Goal: Task Accomplishment & Management: Manage account settings

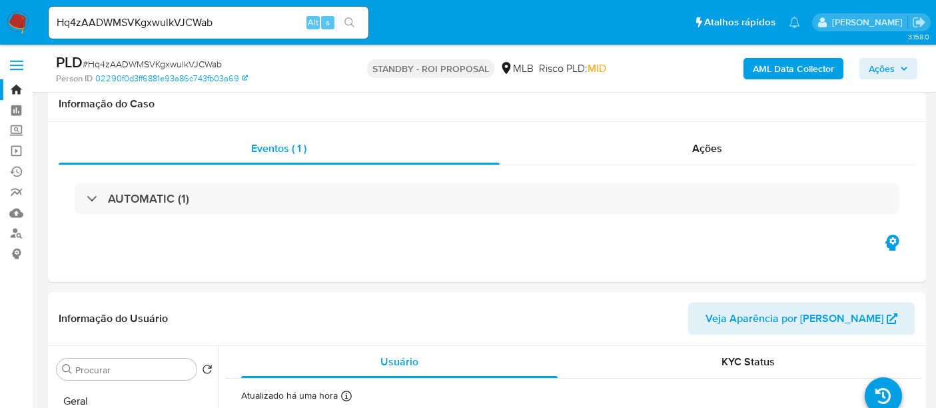
select select "10"
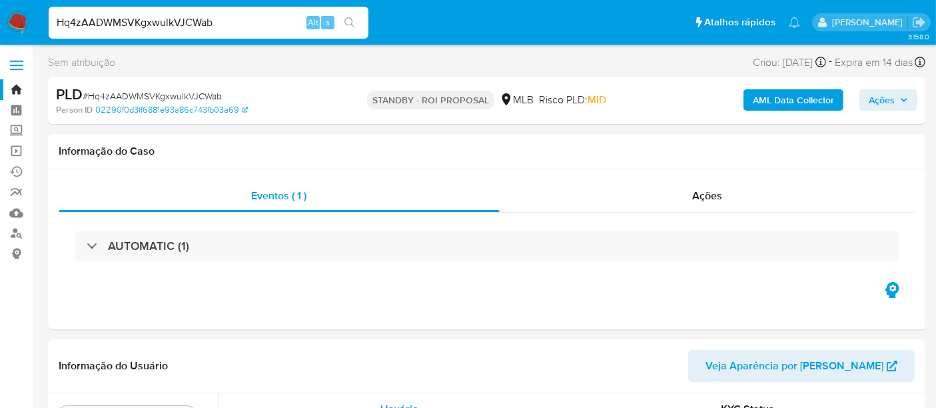
drag, startPoint x: 225, startPoint y: 25, endPoint x: 0, endPoint y: -6, distance: 227.3
paste input "itIdJPGfVMeCFVtQhbpNPWkx"
type input "itIdJPGfVMeCFVtQhbpNPWkx"
click at [348, 21] on icon "search-icon" at bounding box center [349, 22] width 11 height 11
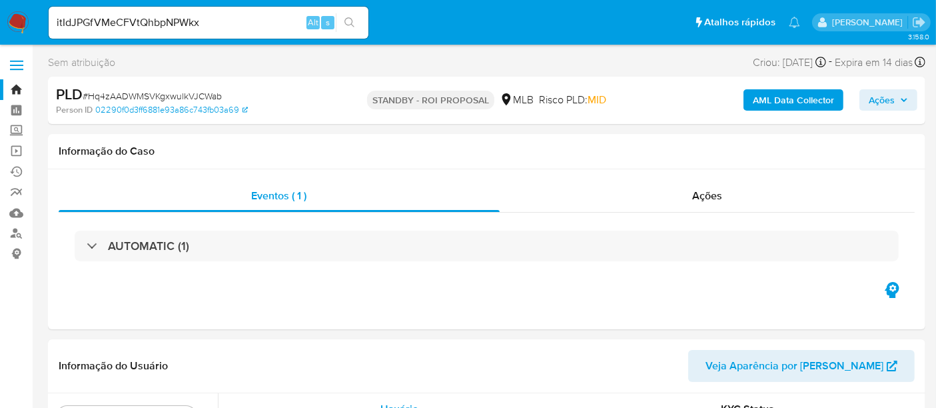
click at [20, 23] on img at bounding box center [18, 22] width 23 height 23
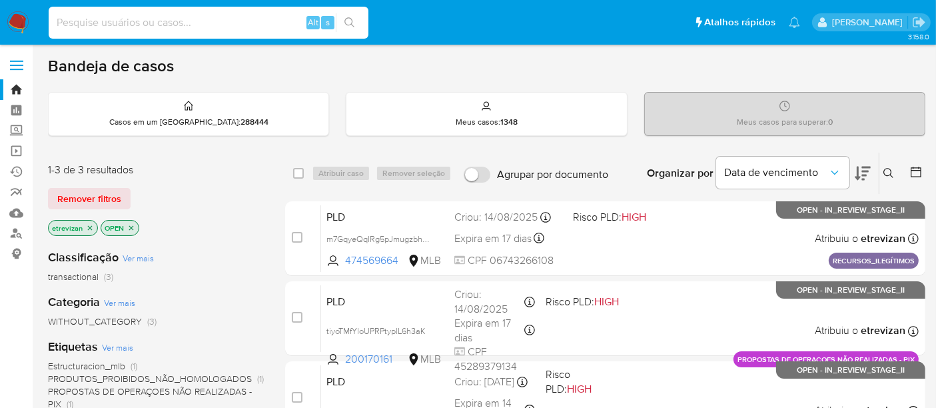
click at [156, 21] on input at bounding box center [209, 22] width 320 height 17
paste input "itIdJPGfVMeCFVtQhbpNPWkx"
type input "itIdJPGfVMeCFVtQhbpNPWkx"
click at [343, 21] on button "search-icon" at bounding box center [349, 22] width 27 height 19
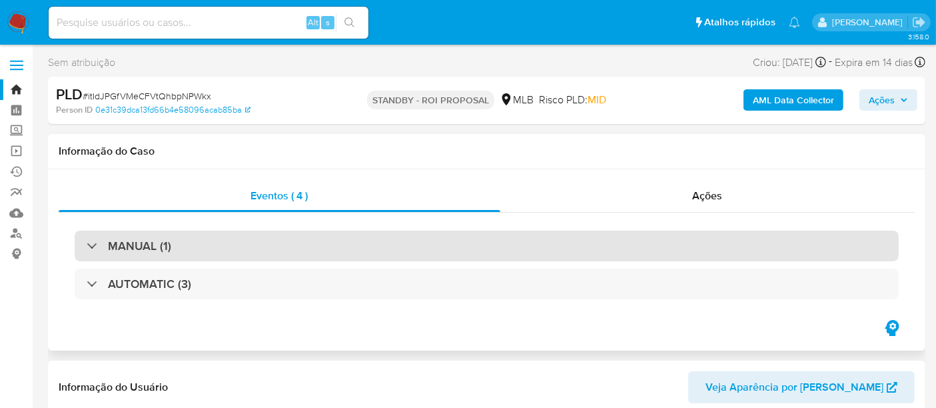
click at [227, 235] on div "MANUAL (1)" at bounding box center [487, 246] width 824 height 31
select select "10"
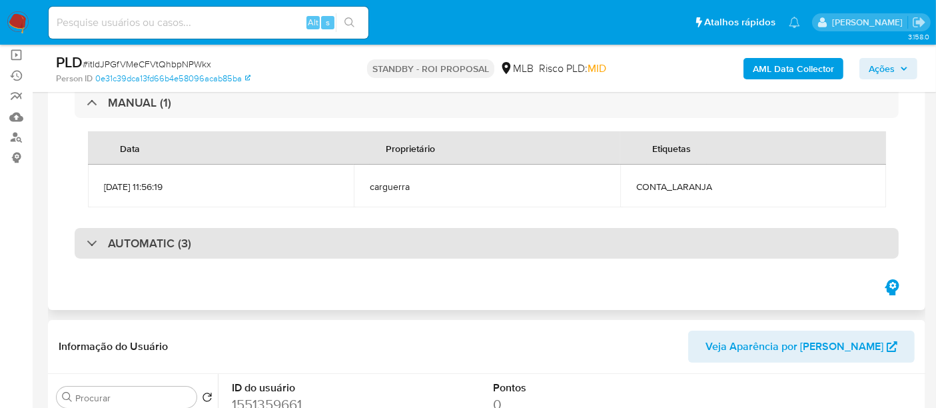
scroll to position [74, 0]
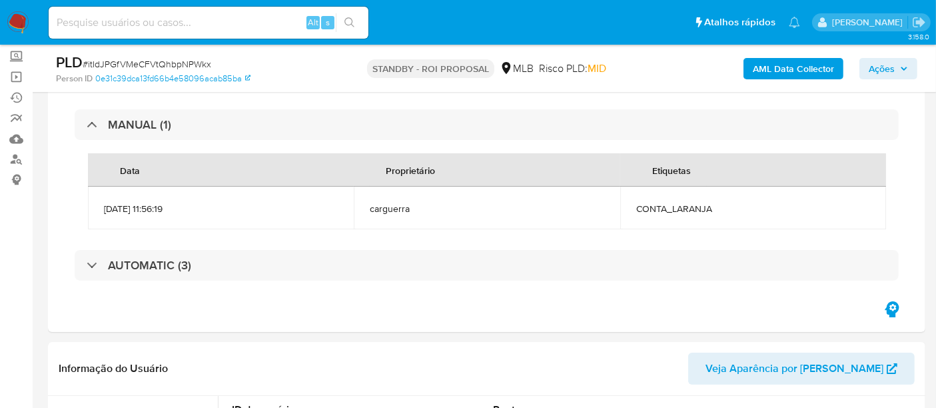
click at [189, 27] on input at bounding box center [209, 22] width 320 height 17
paste input "mQeO7NOiCuzApeaMvenqUpHC"
type input "mQeO7NOiCuzApeaMvenqUpHC"
click at [351, 20] on icon "search-icon" at bounding box center [349, 22] width 11 height 11
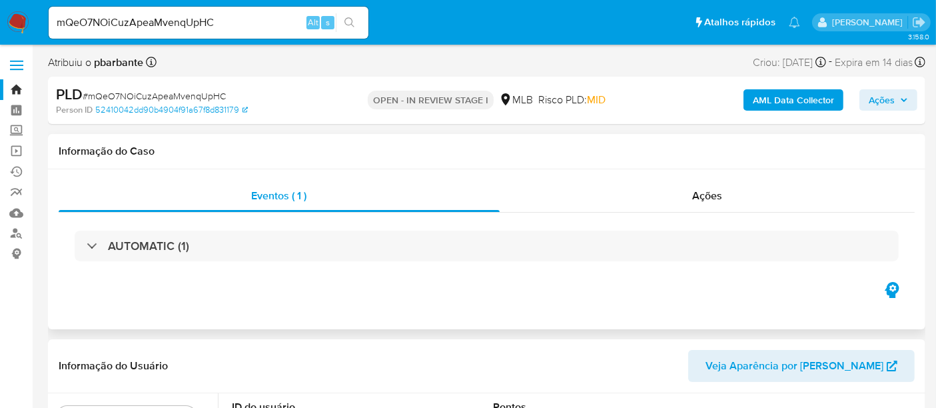
select select "10"
click at [22, 21] on img at bounding box center [18, 22] width 23 height 23
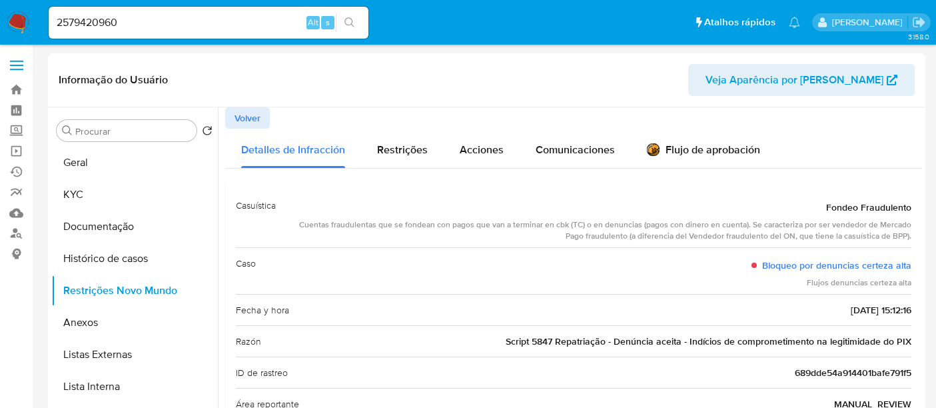
select select "10"
drag, startPoint x: 124, startPoint y: 11, endPoint x: 0, endPoint y: 11, distance: 123.9
click at [0, 11] on nav "Pausado Ver notificaciones 2579420960 Alt s Atalhos rápidos Presiona las siguie…" at bounding box center [468, 22] width 936 height 45
drag, startPoint x: 32, startPoint y: 17, endPoint x: 0, endPoint y: 17, distance: 32.0
click at [0, 17] on nav "Pausado Ver notificaciones 2579420960 Alt s Atalhos rápidos Presiona las siguie…" at bounding box center [468, 22] width 936 height 45
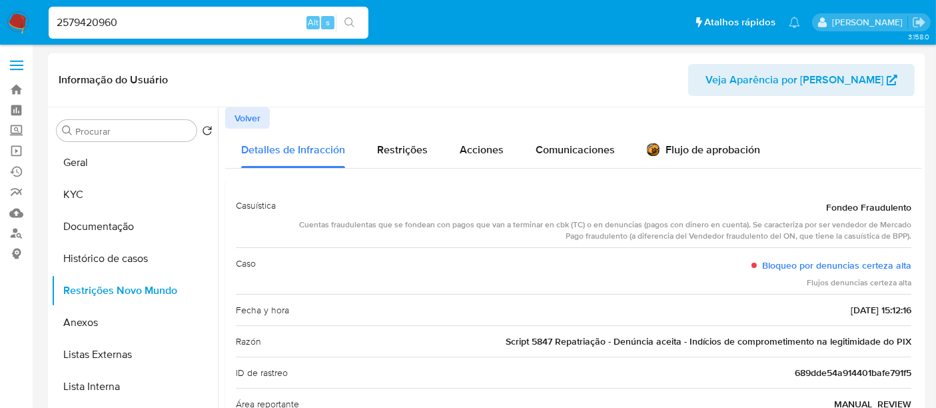
paste input "iTBSPr3PGBXqVRrDyNc9NyaQ"
type input "iTBSPr3PGBXqVRrDyNc9NyaQ"
click at [354, 17] on icon "search-icon" at bounding box center [349, 22] width 11 height 11
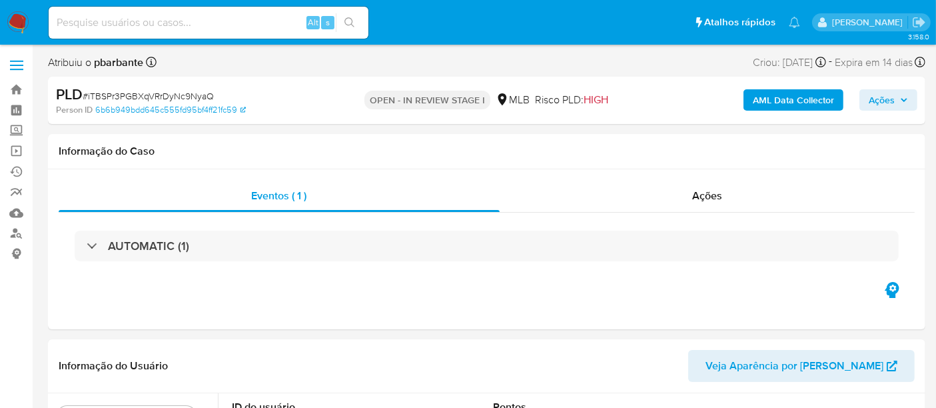
select select "10"
click at [714, 195] on span "Ações" at bounding box center [707, 195] width 30 height 15
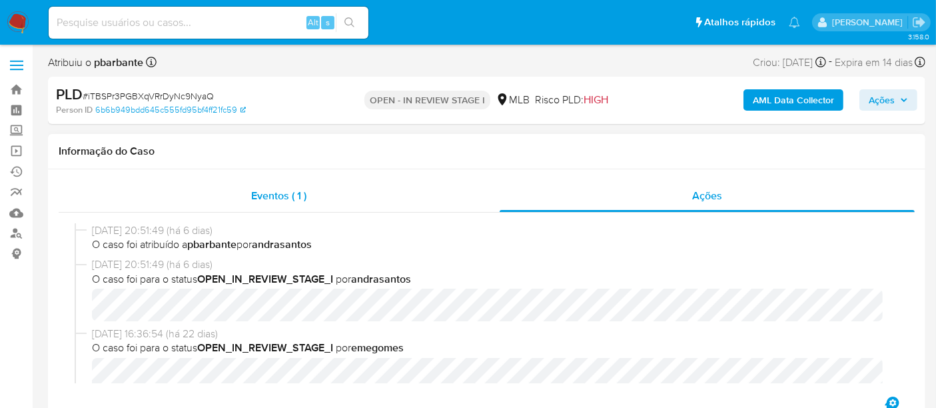
click at [268, 207] on div "Eventos ( 1 )" at bounding box center [279, 196] width 441 height 32
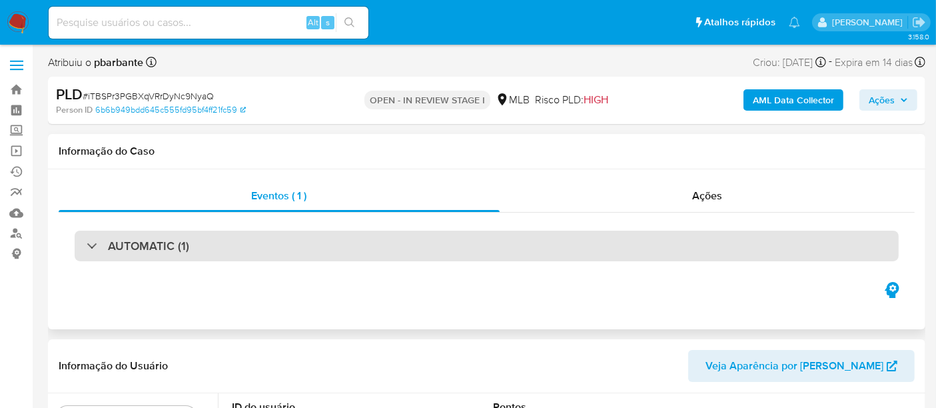
click at [221, 238] on div "AUTOMATIC (1)" at bounding box center [487, 246] width 824 height 31
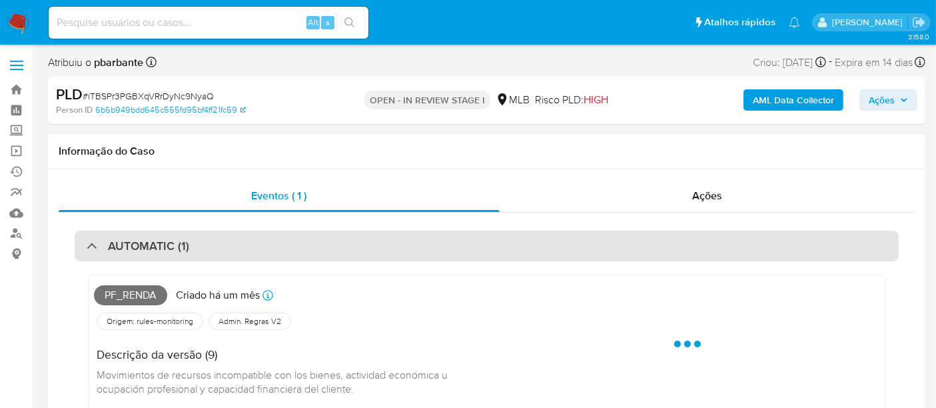
click at [221, 239] on div "AUTOMATIC (1)" at bounding box center [487, 246] width 824 height 31
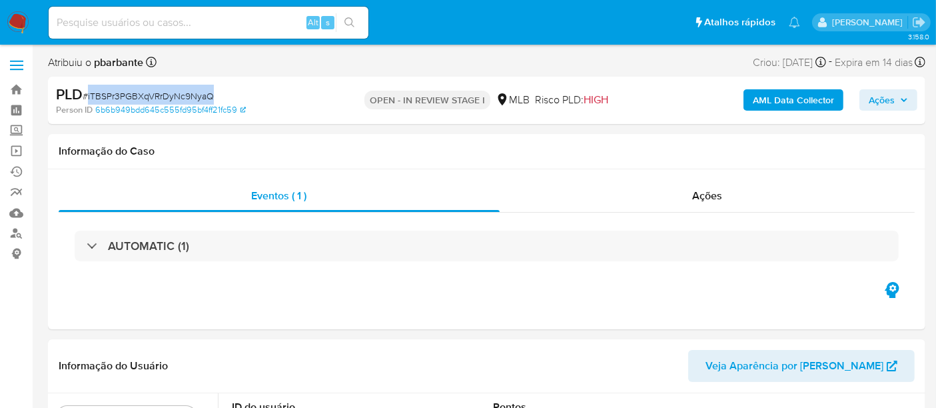
drag, startPoint x: 89, startPoint y: 98, endPoint x: 213, endPoint y: 98, distance: 123.9
click at [213, 98] on div "PLD # iTBSPr3PGBXqVRrDyNc9NyaQ" at bounding box center [197, 95] width 283 height 20
copy span "iTBSPr3PGBXqVRrDyNc9NyaQ"
click at [15, 18] on img at bounding box center [18, 22] width 23 height 23
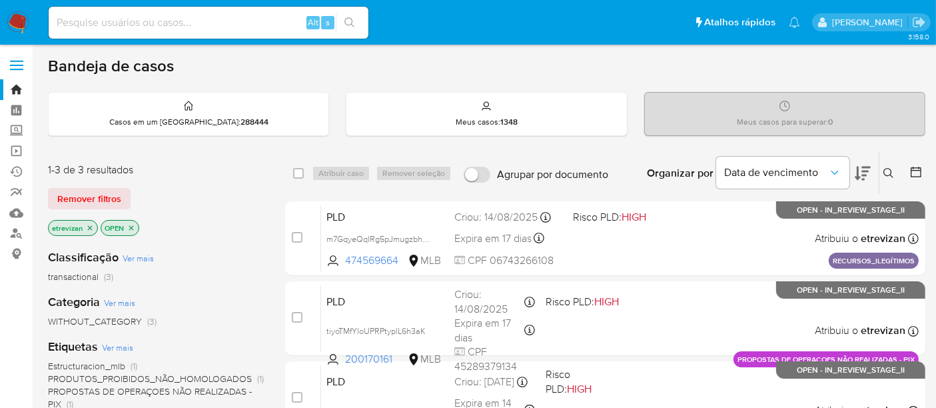
click at [91, 224] on icon "close-filter" at bounding box center [90, 228] width 8 height 8
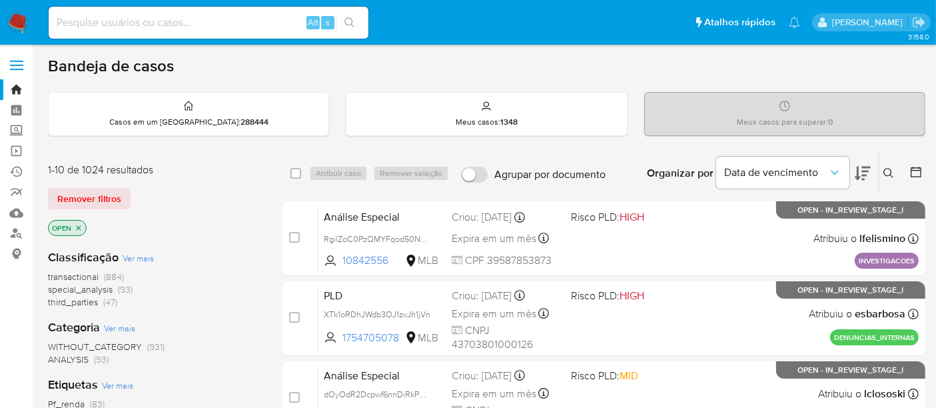
click at [889, 172] on icon at bounding box center [888, 173] width 11 height 11
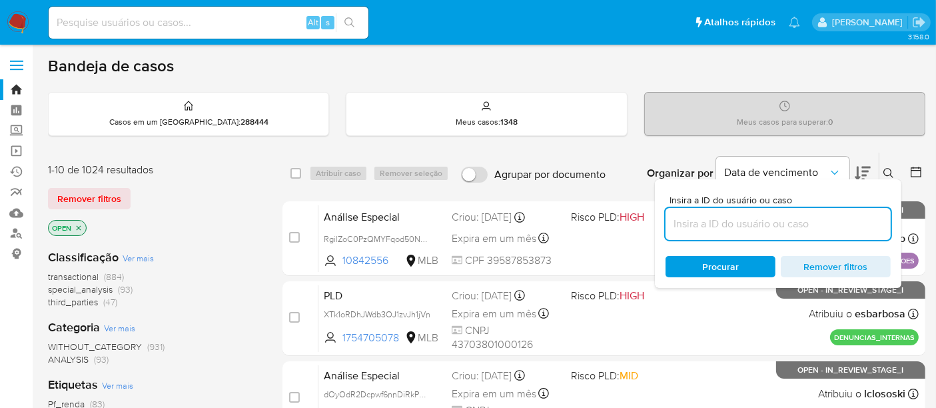
click at [742, 227] on input at bounding box center [778, 223] width 225 height 17
type input "iTBSPr3PGBXqVRrDyNc9NyaQ"
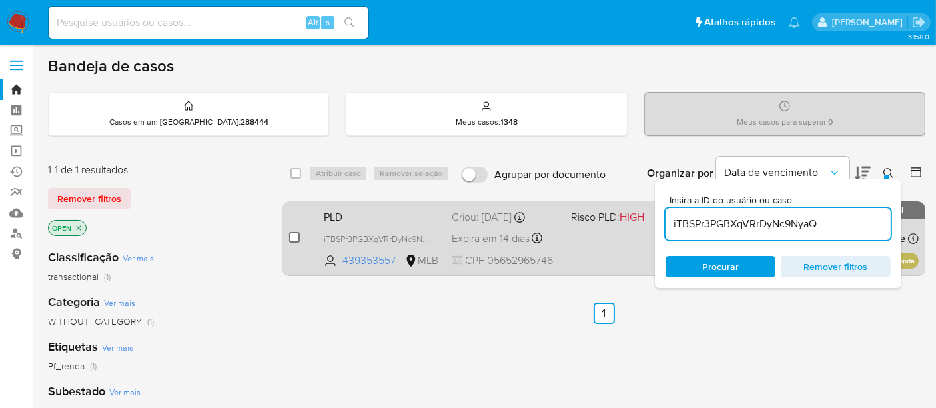
click at [297, 237] on input "checkbox" at bounding box center [294, 237] width 11 height 11
checkbox input "true"
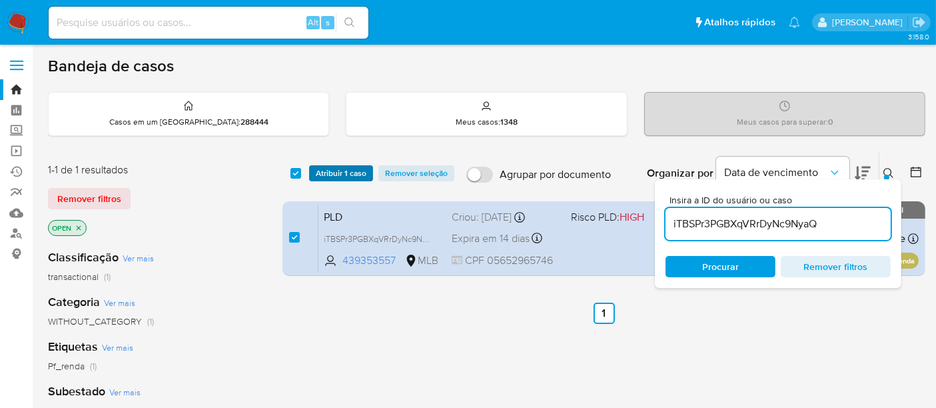
click at [339, 172] on span "Atribuir 1 caso" at bounding box center [341, 173] width 51 height 13
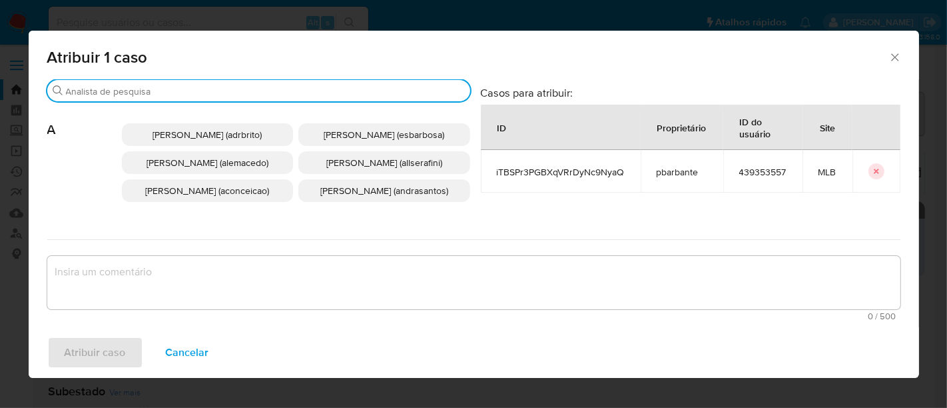
click at [279, 90] on input "Procurar" at bounding box center [265, 91] width 399 height 12
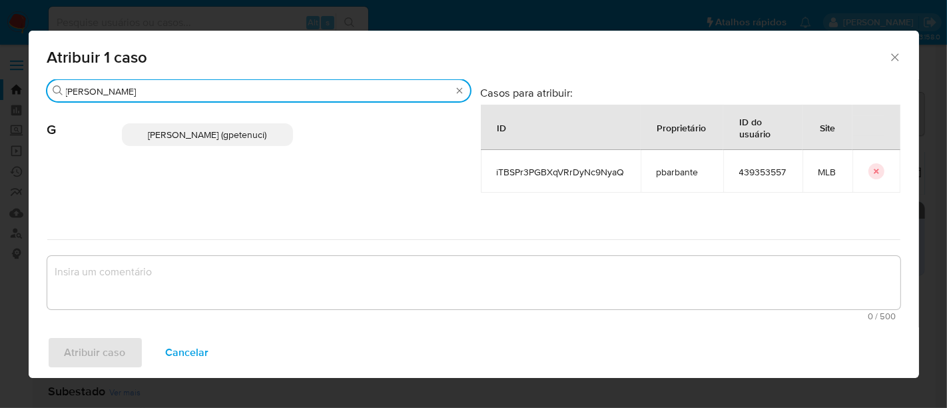
type input "giovanna"
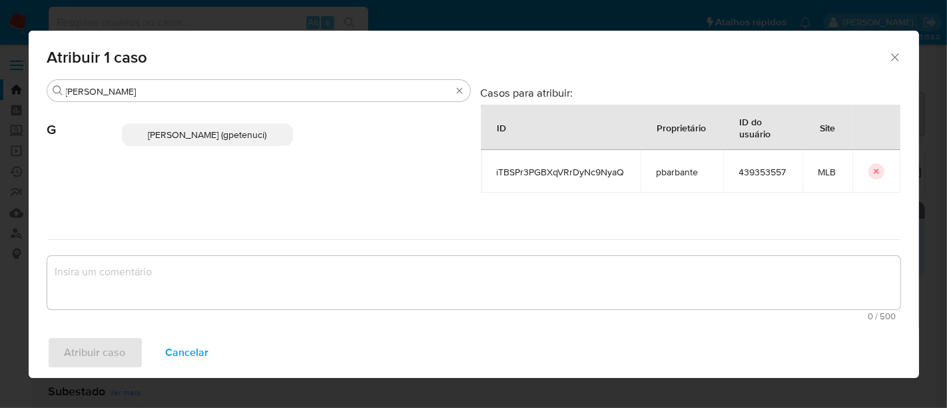
click at [228, 135] on span "Giovanna Petenuci Freitas (gpetenuci)" at bounding box center [207, 134] width 119 height 13
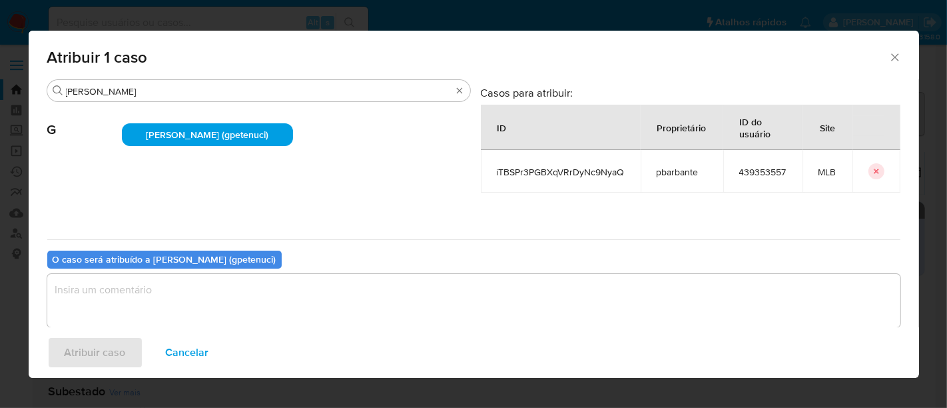
click at [103, 298] on textarea "assign-modal" at bounding box center [474, 300] width 854 height 53
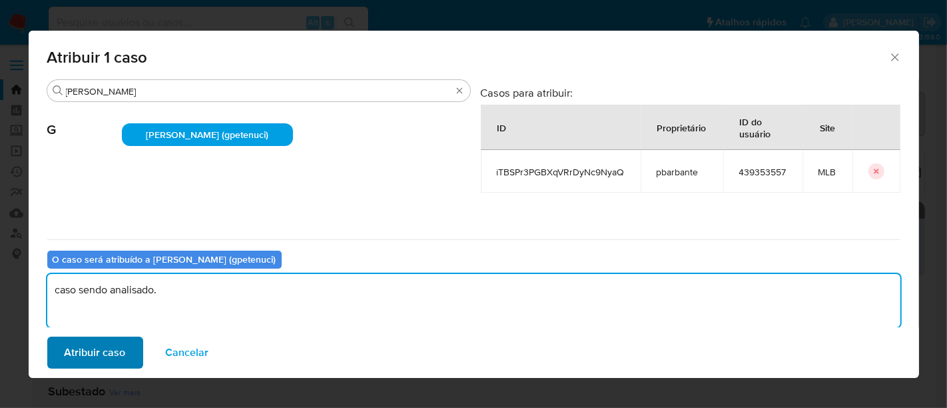
type textarea "caso sendo analisado."
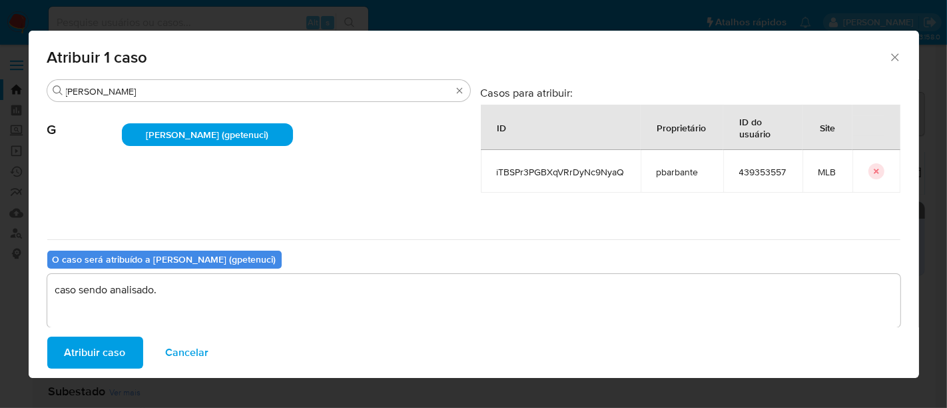
click at [107, 354] on span "Atribuir caso" at bounding box center [95, 352] width 61 height 29
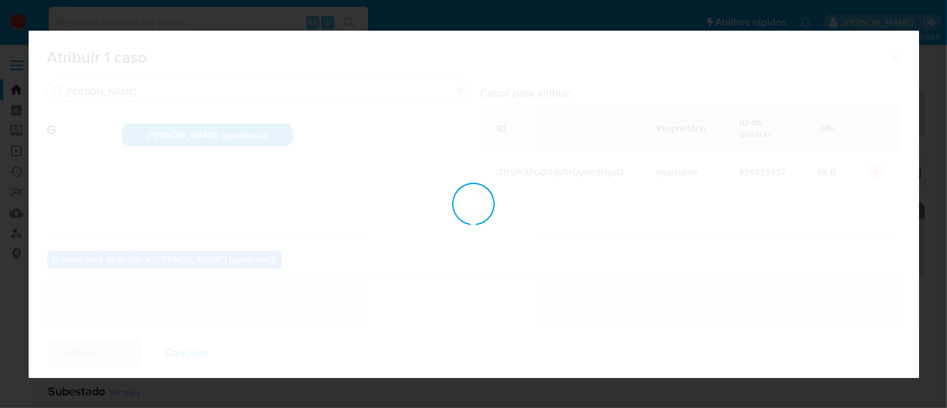
checkbox input "false"
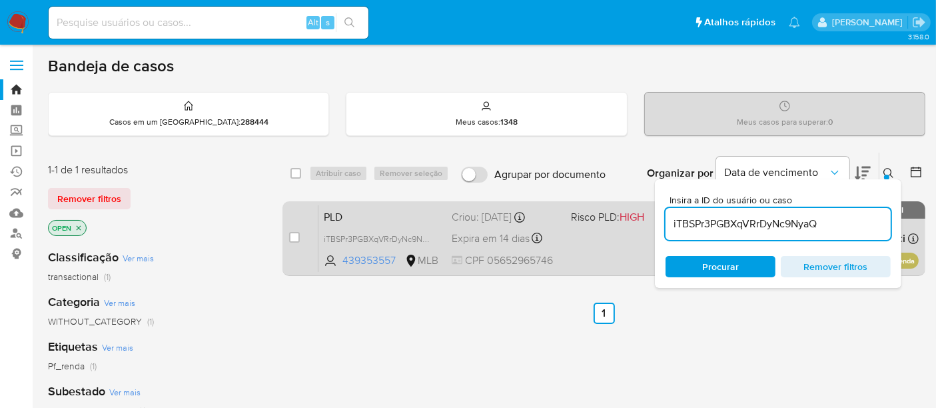
click at [584, 241] on div "PLD iTBSPr3PGBXqVRrDyNc9NyaQ 439353557 MLB Risco PLD: HIGH Criou: 12/08/2025 Cr…" at bounding box center [618, 238] width 600 height 67
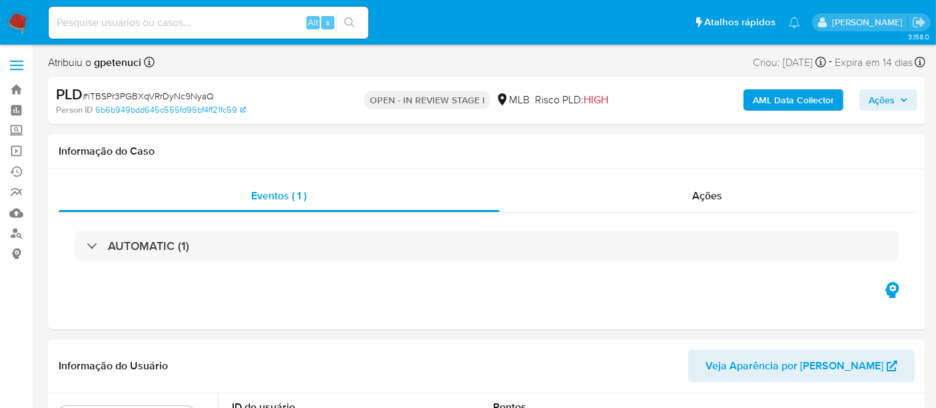
select select "10"
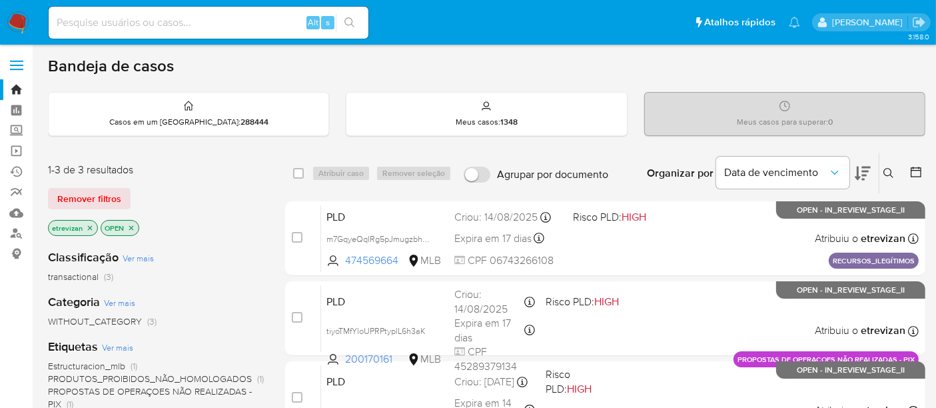
click at [89, 224] on icon "close-filter" at bounding box center [90, 228] width 8 height 8
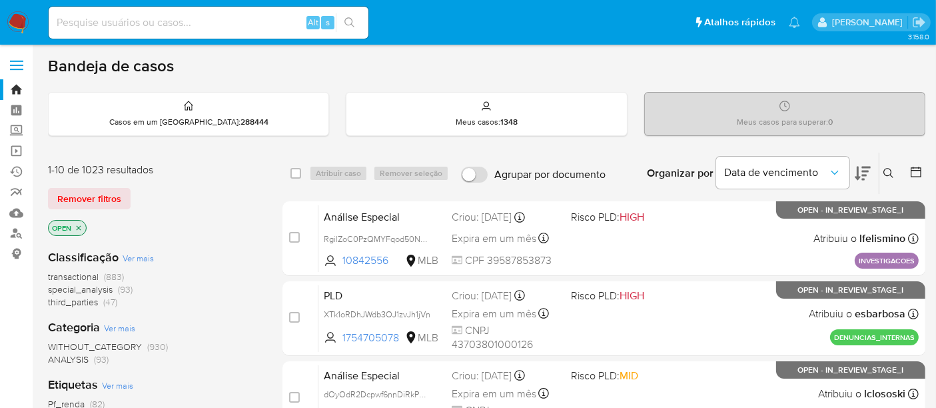
click at [889, 170] on icon at bounding box center [888, 173] width 11 height 11
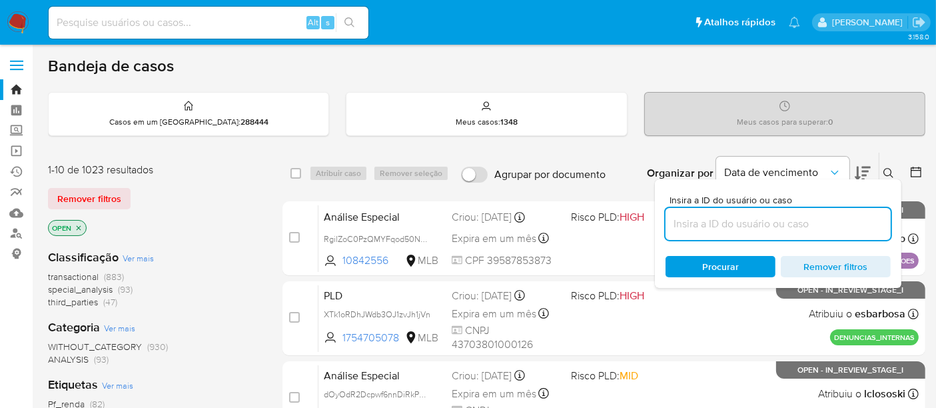
click at [696, 221] on input at bounding box center [778, 223] width 225 height 17
type input "mQeO7NOiCuzApeaMvenqUpHC"
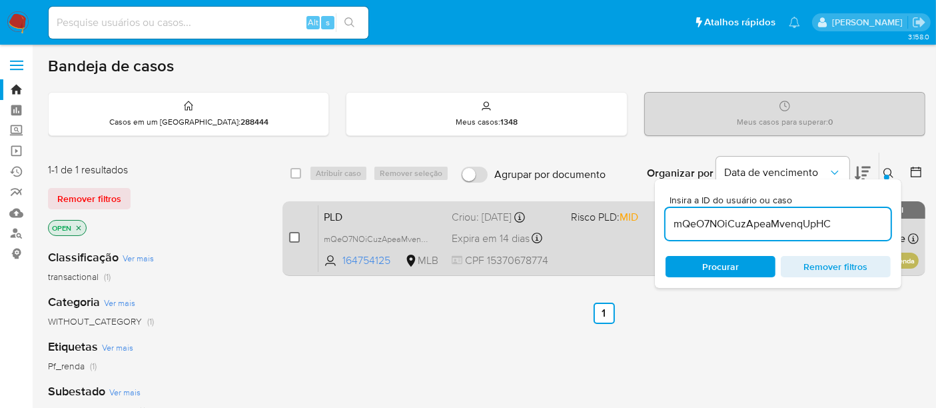
click at [290, 235] on input "checkbox" at bounding box center [294, 237] width 11 height 11
checkbox input "true"
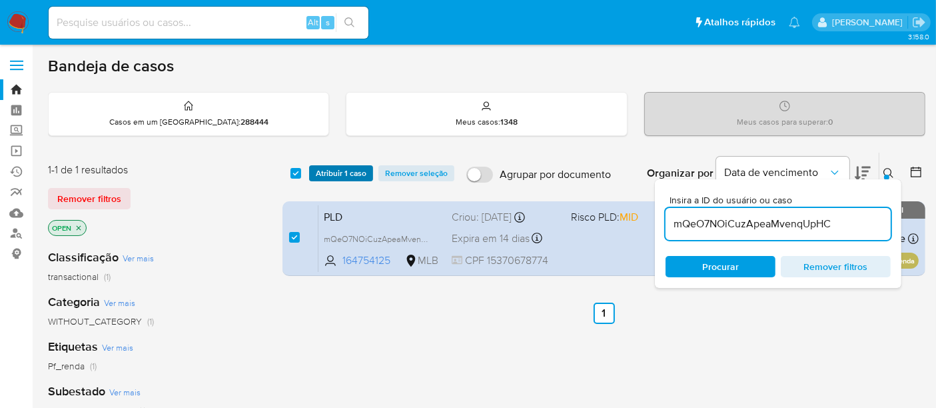
click at [343, 170] on span "Atribuir 1 caso" at bounding box center [341, 173] width 51 height 13
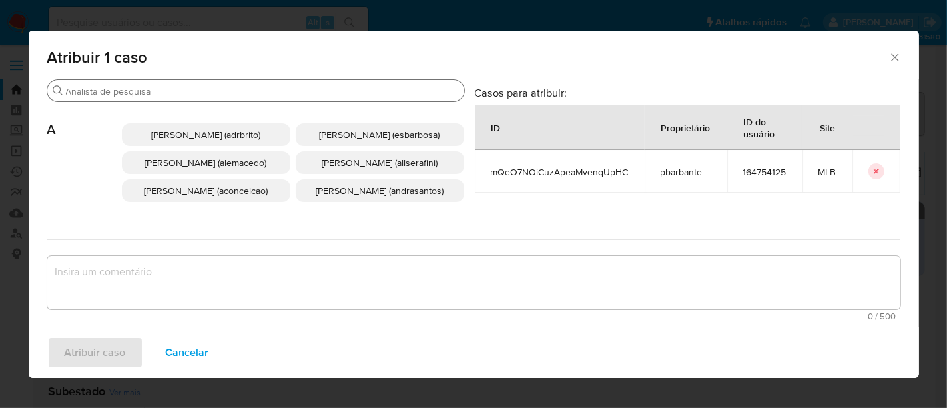
click at [214, 89] on input "Procurar" at bounding box center [262, 91] width 393 height 12
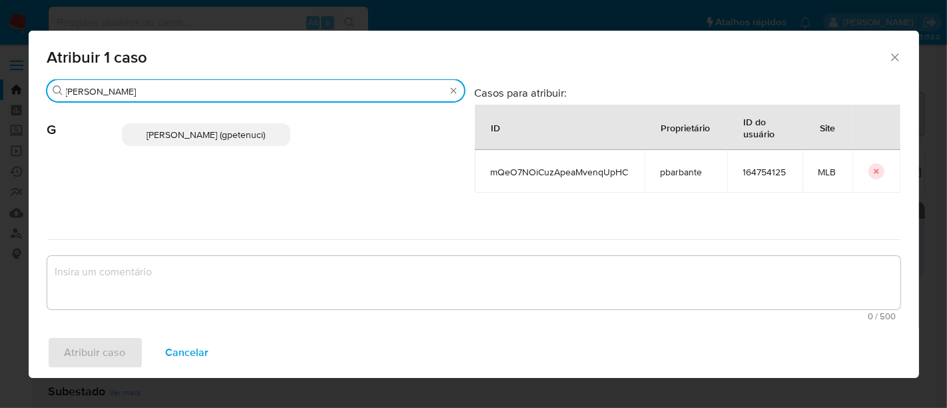
type input "[PERSON_NAME]"
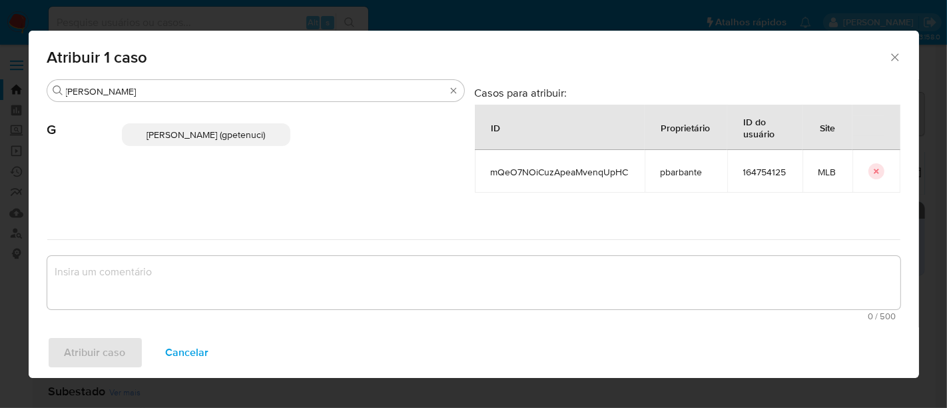
click at [230, 129] on span "[PERSON_NAME] (gpetenuci)" at bounding box center [206, 134] width 119 height 13
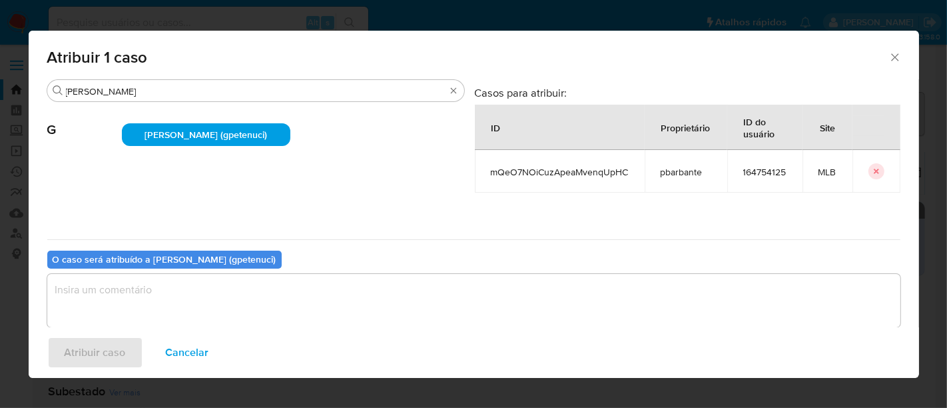
click at [118, 294] on textarea "assign-modal" at bounding box center [474, 300] width 854 height 53
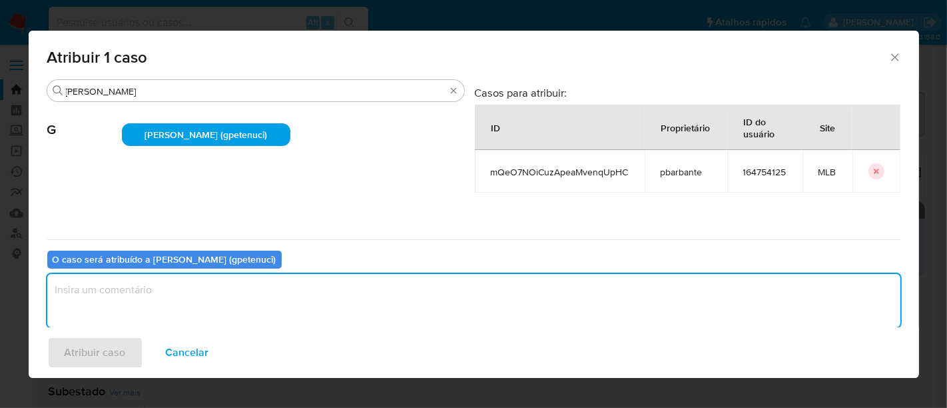
click at [109, 294] on textarea "assign-modal" at bounding box center [474, 300] width 854 height 53
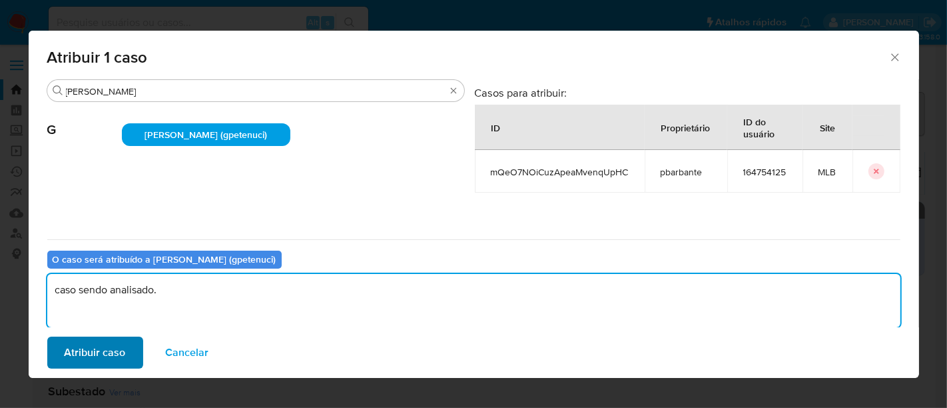
type textarea "caso sendo analisado."
click at [111, 354] on span "Atribuir caso" at bounding box center [95, 352] width 61 height 29
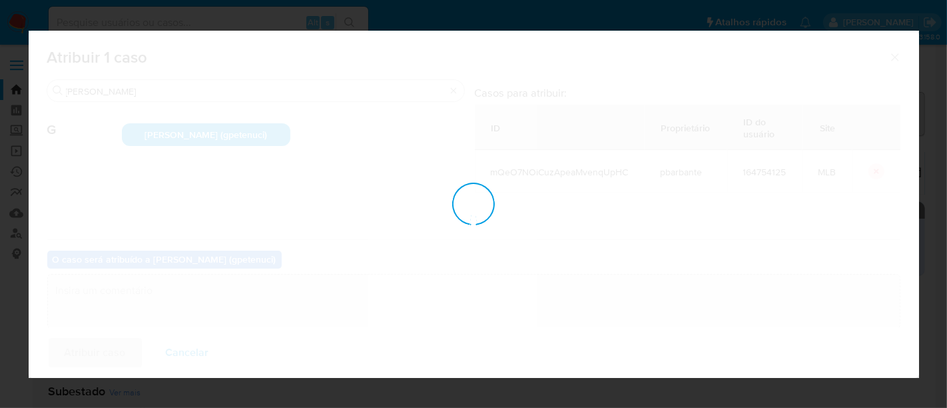
checkbox input "false"
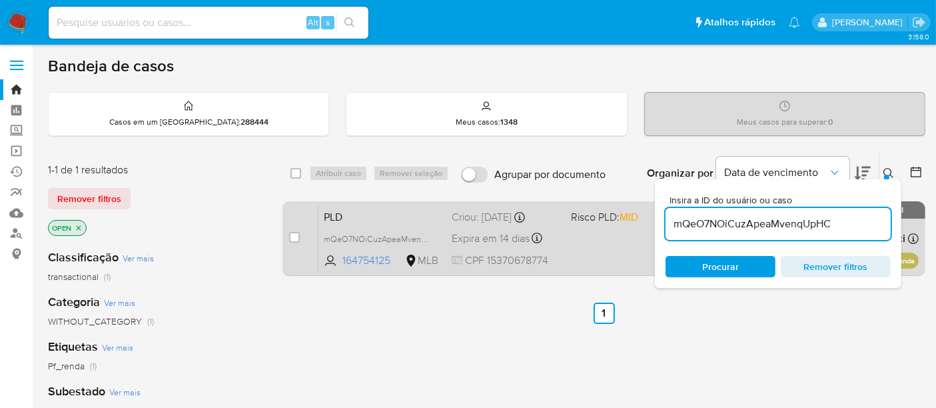
click at [580, 240] on div "PLD mQeO7NOiCuzApeaMvenqUpHC 164754125 MLB Risco PLD: MID Criou: 12/08/2025 Cri…" at bounding box center [618, 238] width 600 height 67
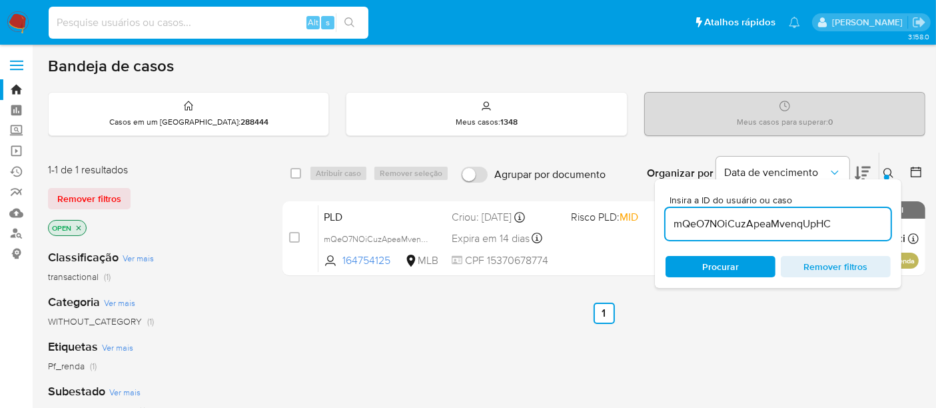
click at [198, 25] on input at bounding box center [209, 22] width 320 height 17
paste input "JDKZP3TyeKMMZWWEAsxi2MhS"
type input "JDKZP3TyeKMMZWWEAsxi2MhS"
click at [352, 19] on icon "search-icon" at bounding box center [349, 22] width 11 height 11
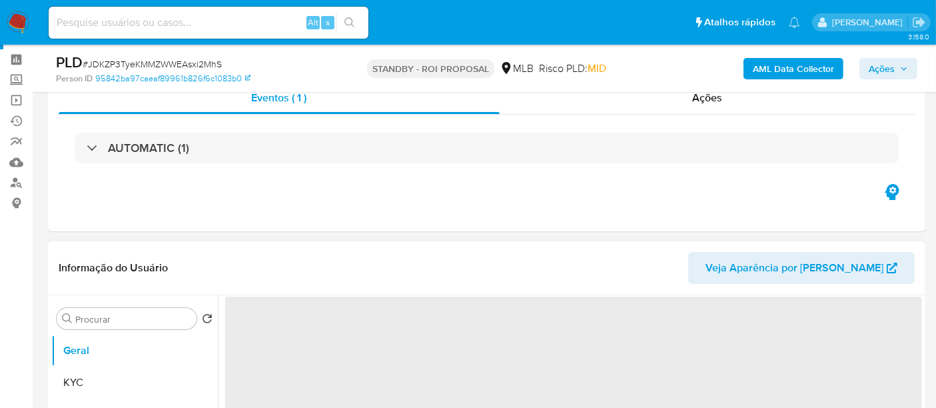
scroll to position [148, 0]
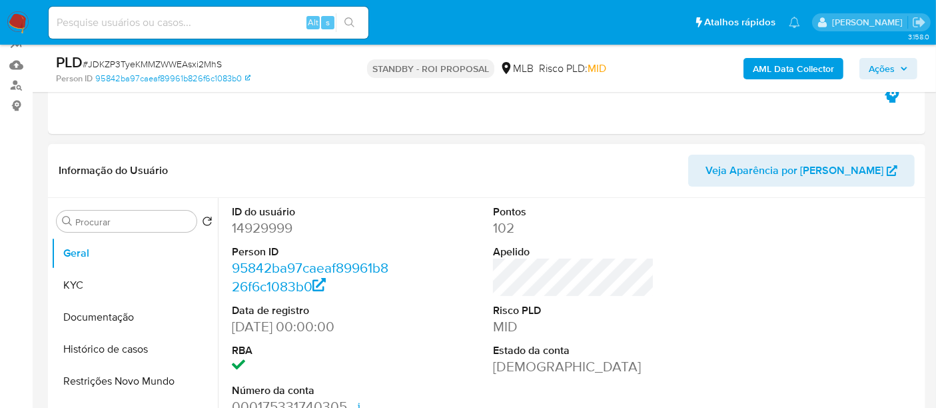
select select "10"
click at [76, 281] on button "KYC" at bounding box center [129, 285] width 156 height 32
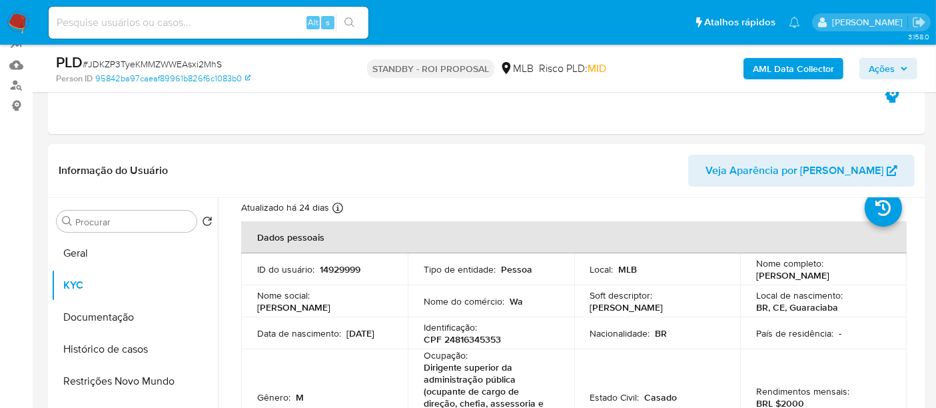
scroll to position [74, 0]
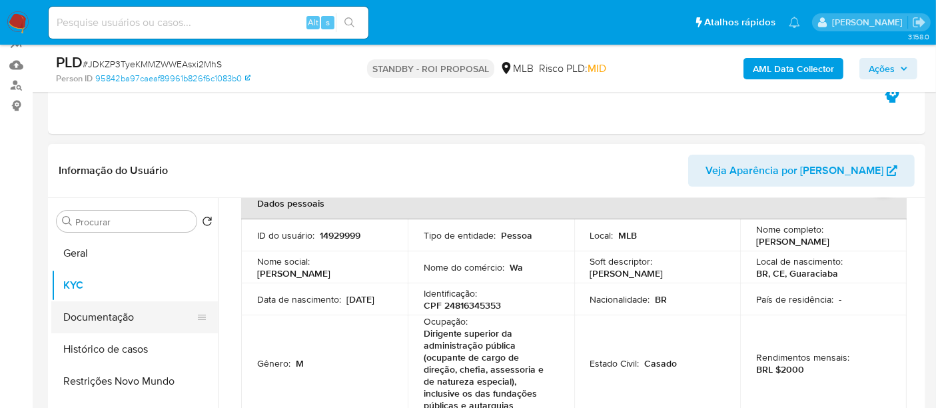
click at [117, 314] on button "Documentação" at bounding box center [129, 317] width 156 height 32
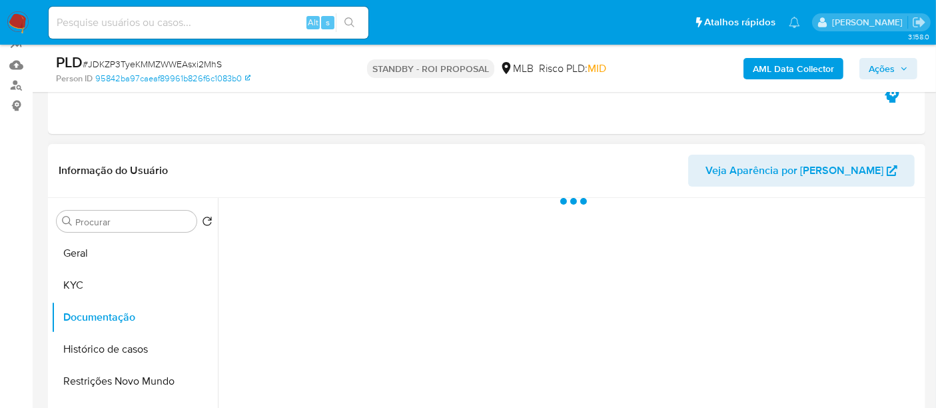
scroll to position [0, 0]
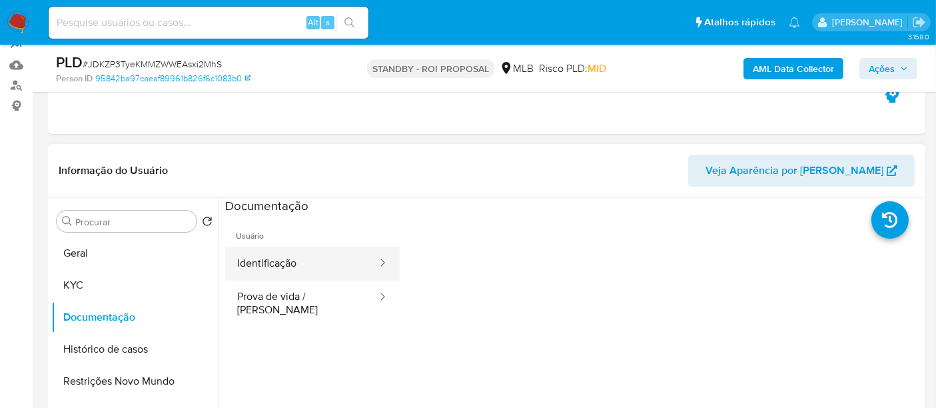
click at [281, 262] on button "Identificação" at bounding box center [301, 264] width 153 height 34
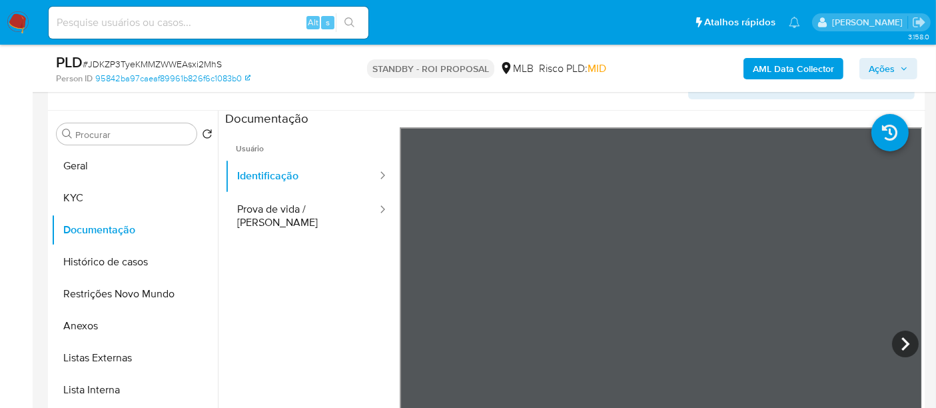
scroll to position [264, 0]
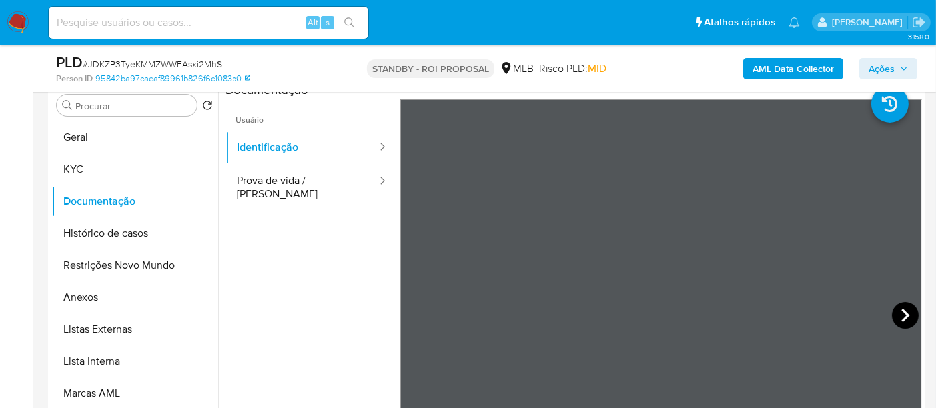
click at [904, 314] on icon at bounding box center [905, 314] width 8 height 13
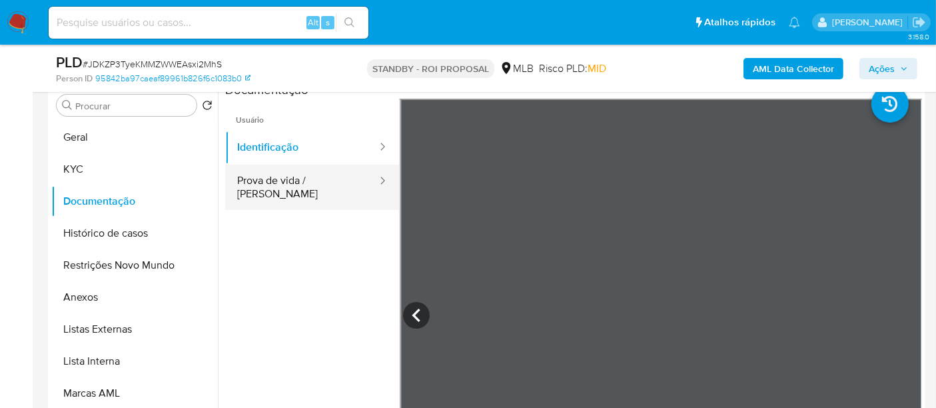
click at [286, 187] on button "Prova de vida / Selfie" at bounding box center [301, 187] width 153 height 45
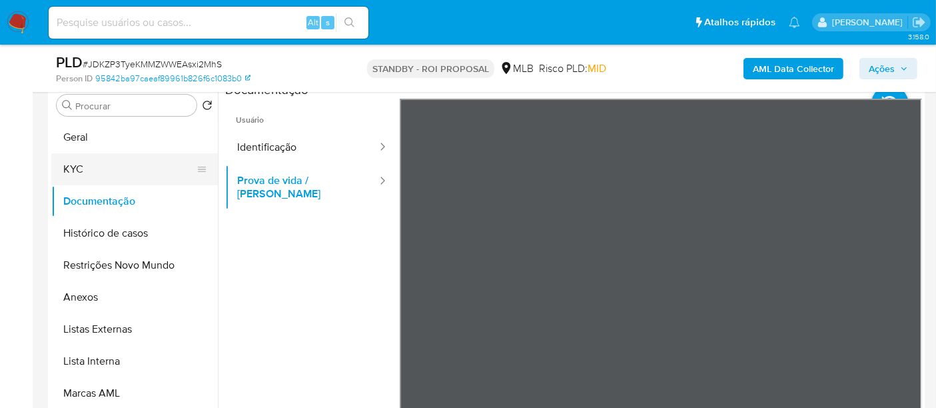
drag, startPoint x: 83, startPoint y: 169, endPoint x: 109, endPoint y: 171, distance: 26.7
click at [82, 170] on button "KYC" at bounding box center [129, 169] width 156 height 32
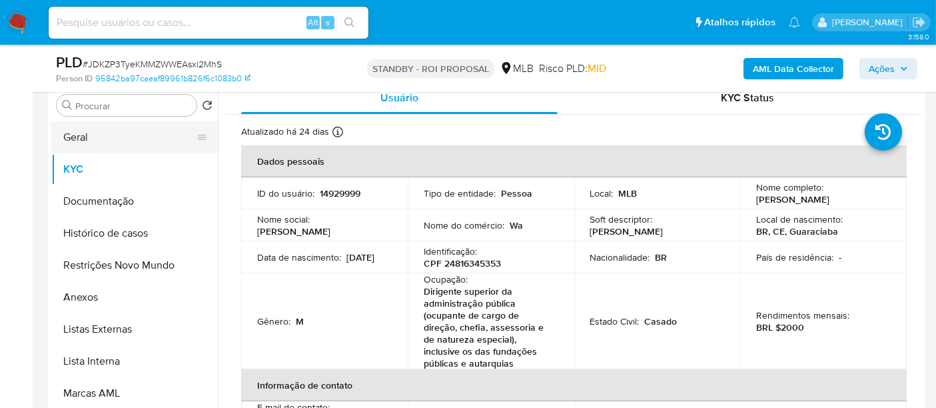
click at [83, 139] on button "Geral" at bounding box center [129, 137] width 156 height 32
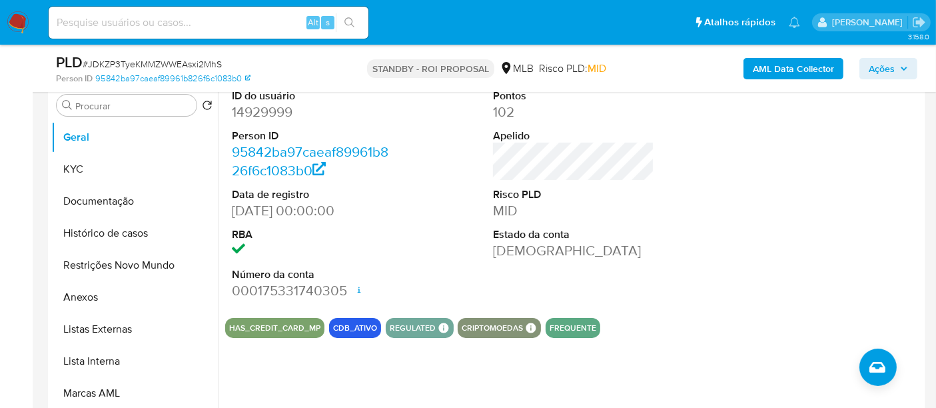
scroll to position [190, 0]
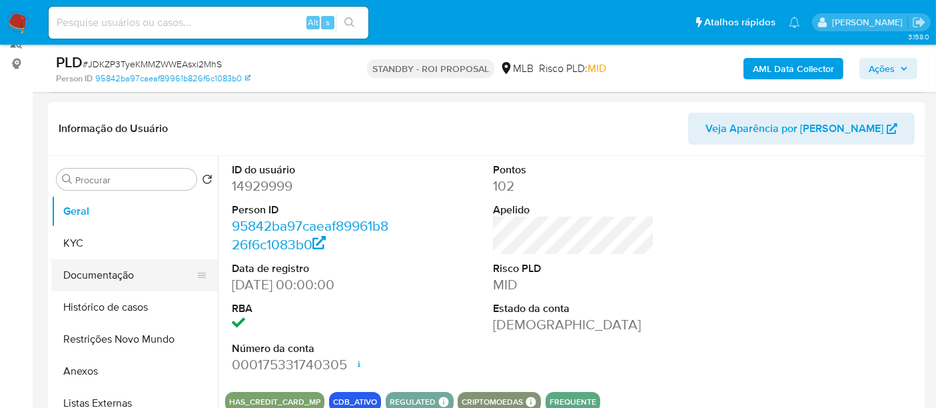
click at [111, 276] on button "Documentação" at bounding box center [129, 275] width 156 height 32
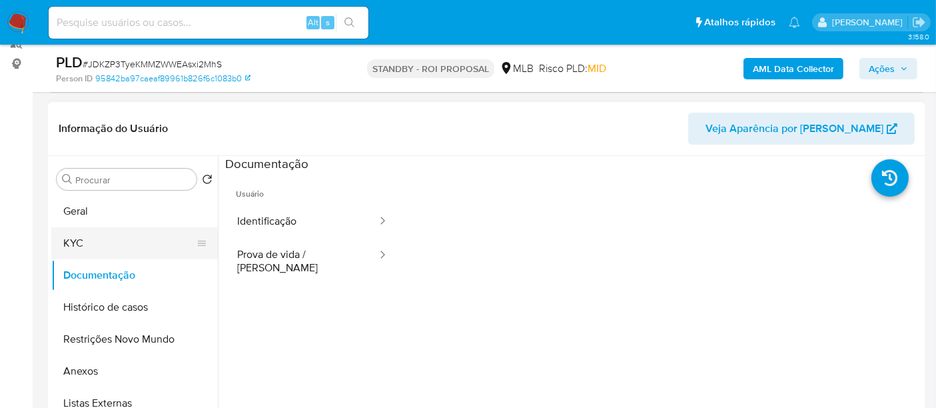
drag, startPoint x: 103, startPoint y: 243, endPoint x: 186, endPoint y: 243, distance: 83.3
click at [102, 243] on button "KYC" at bounding box center [129, 243] width 156 height 32
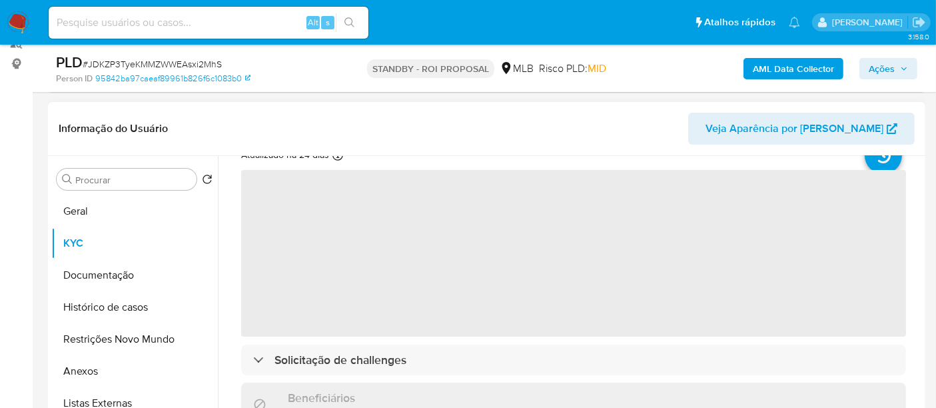
scroll to position [74, 0]
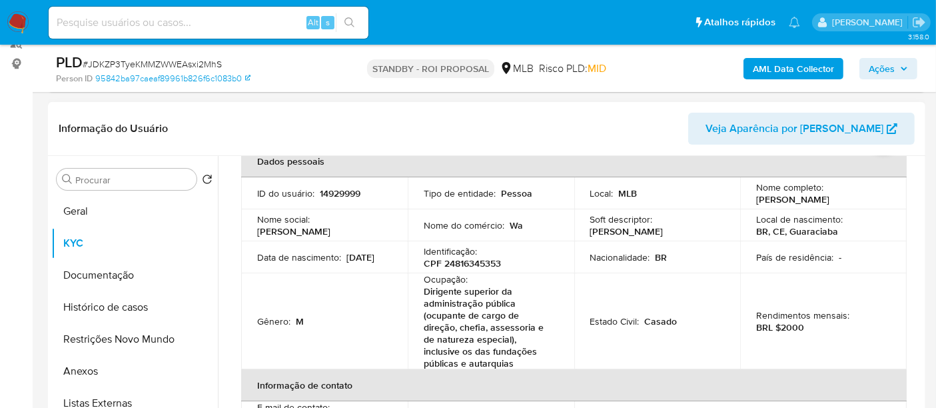
click at [188, 27] on input at bounding box center [209, 22] width 320 height 17
paste input "GIUjFF7axblXBTNTU1OVnoOW"
type input "GIUjFF7axblXBTNTU1OVnoOW"
click at [354, 14] on button "search-icon" at bounding box center [349, 22] width 27 height 19
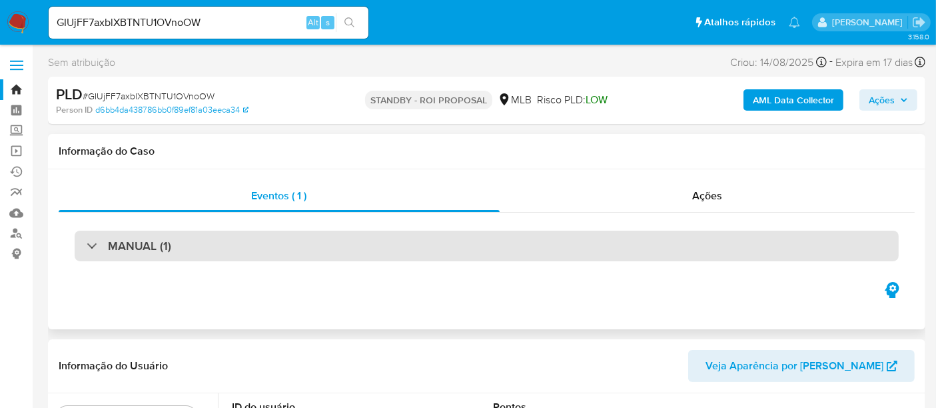
select select "10"
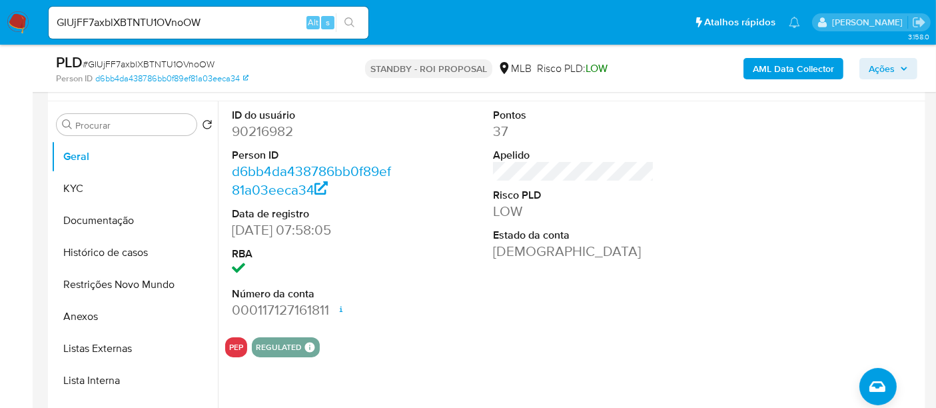
scroll to position [222, 0]
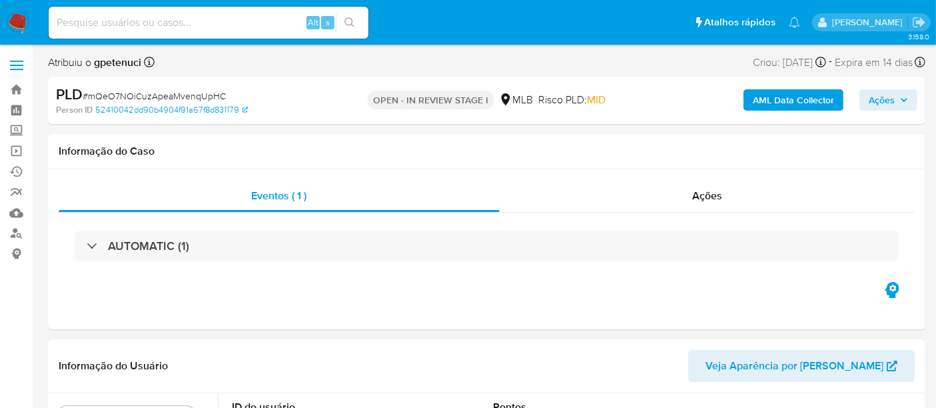
select select "10"
click at [17, 18] on img at bounding box center [18, 22] width 23 height 23
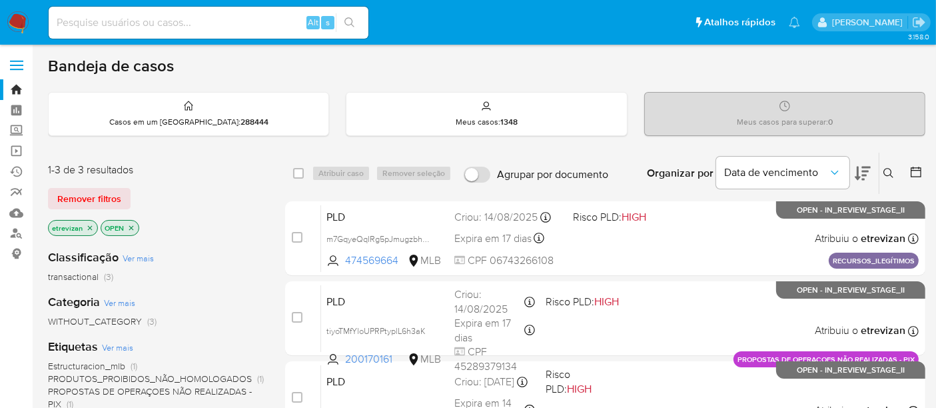
click at [89, 224] on icon "close-filter" at bounding box center [90, 228] width 8 height 8
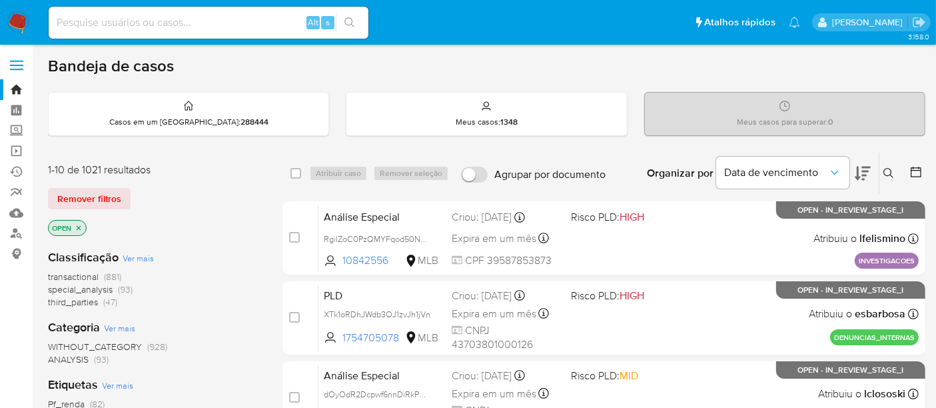
click at [887, 169] on icon at bounding box center [888, 173] width 11 height 11
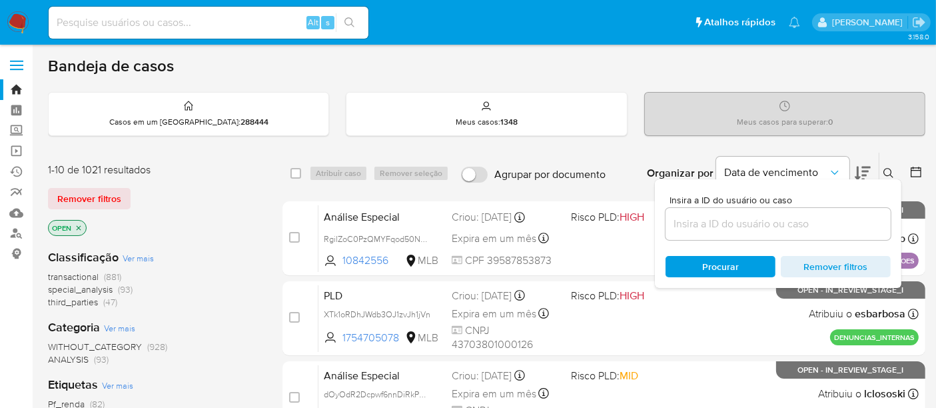
click at [687, 223] on input at bounding box center [778, 223] width 225 height 17
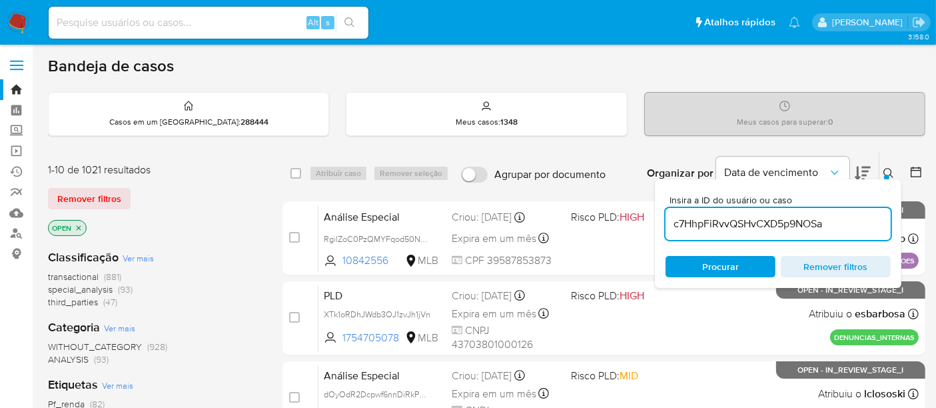
type input "c7HhpFiRvvQSHvCXD5p9NOSa"
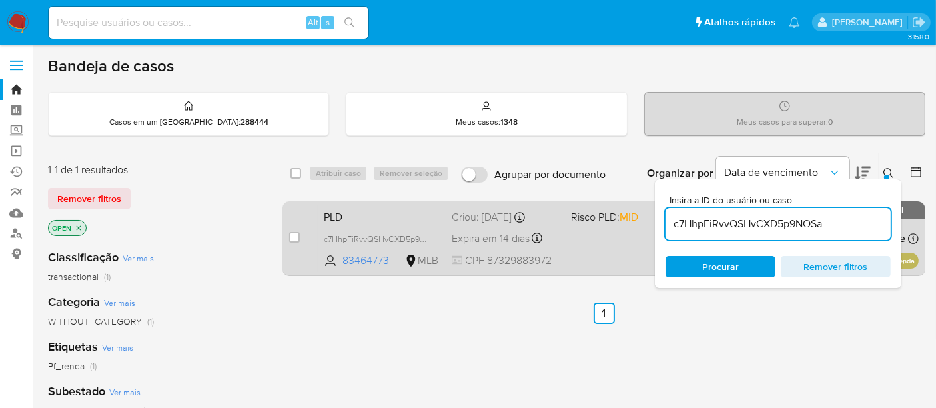
drag, startPoint x: 294, startPoint y: 235, endPoint x: 314, endPoint y: 225, distance: 22.3
click at [294, 235] on input "checkbox" at bounding box center [294, 237] width 11 height 11
checkbox input "true"
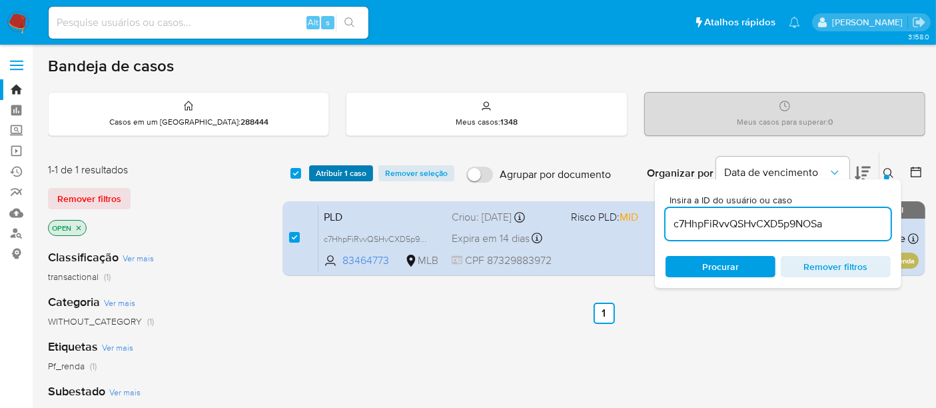
click at [343, 170] on span "Atribuir 1 caso" at bounding box center [341, 173] width 51 height 13
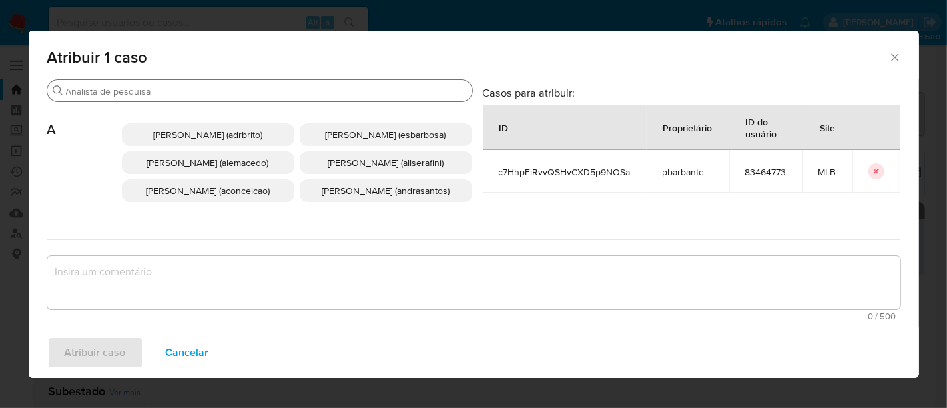
click at [249, 90] on input "Procurar" at bounding box center [266, 91] width 401 height 12
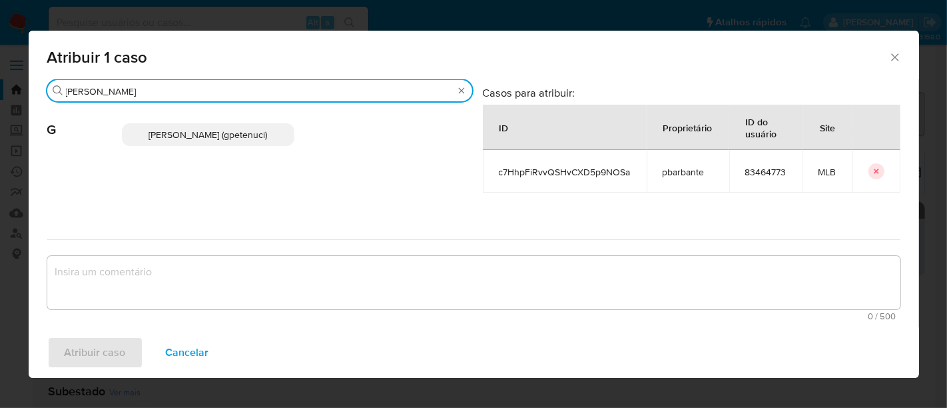
type input "[PERSON_NAME]"
click at [187, 130] on span "[PERSON_NAME] (gpetenuci)" at bounding box center [208, 134] width 119 height 13
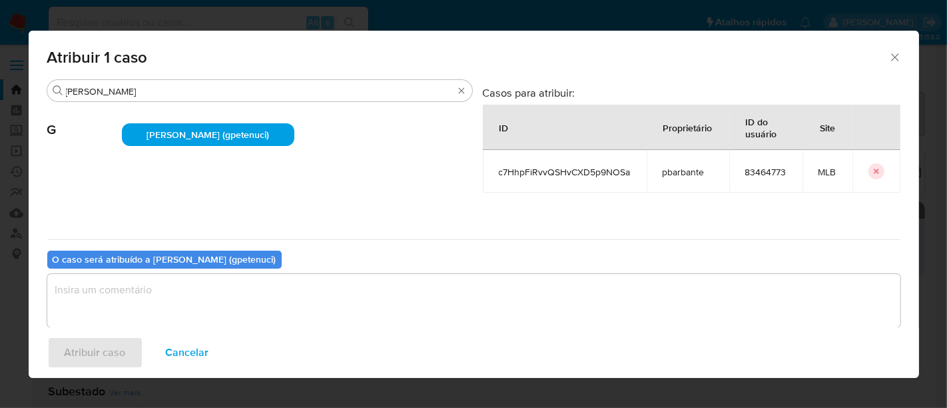
click at [89, 299] on textarea "assign-modal" at bounding box center [474, 300] width 854 height 53
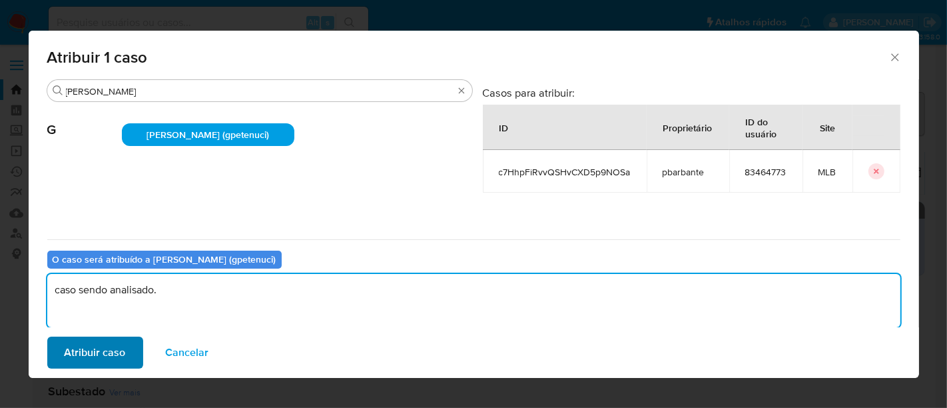
type textarea "caso sendo analisado."
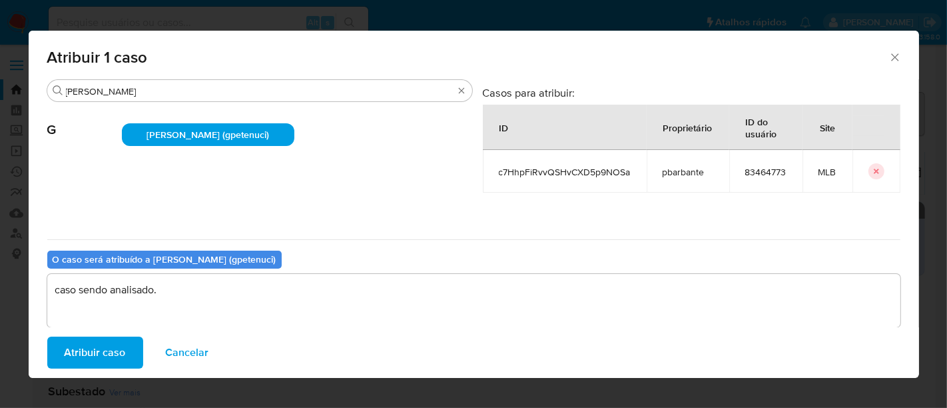
click at [87, 352] on span "Atribuir caso" at bounding box center [95, 352] width 61 height 29
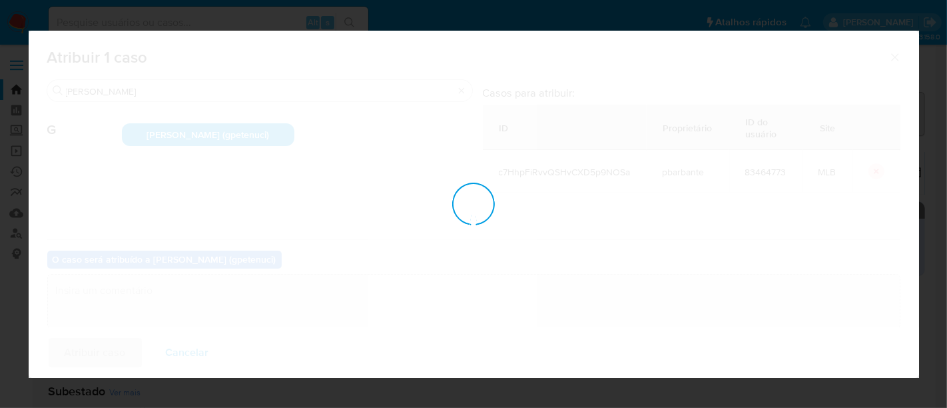
checkbox input "false"
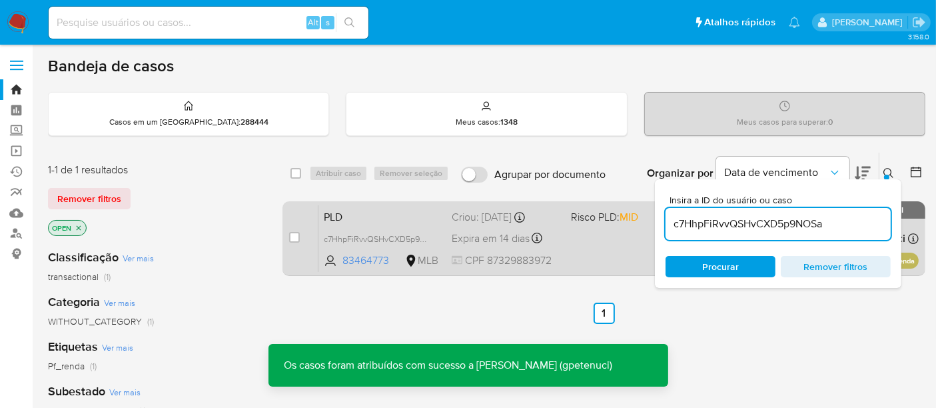
click at [580, 248] on div "PLD c7HhpFiRvvQSHvCXD5p9NOSa 83464773 MLB Risco PLD: MID Criou: 12/08/2025 Crio…" at bounding box center [618, 238] width 600 height 67
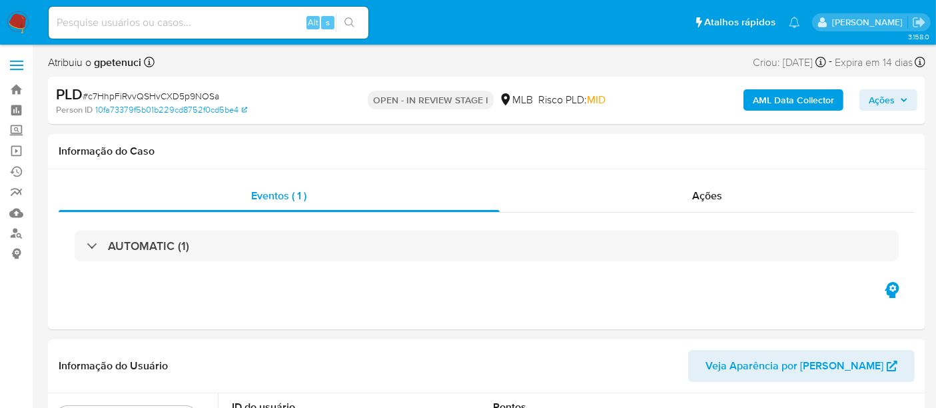
select select "10"
click at [147, 18] on input at bounding box center [209, 22] width 320 height 17
paste input "pmekuUm73nbJ3wyKnDhJUxFp"
type input "pmekuUm73nbJ3wyKnDhJUxFp"
click at [352, 17] on icon "search-icon" at bounding box center [349, 22] width 11 height 11
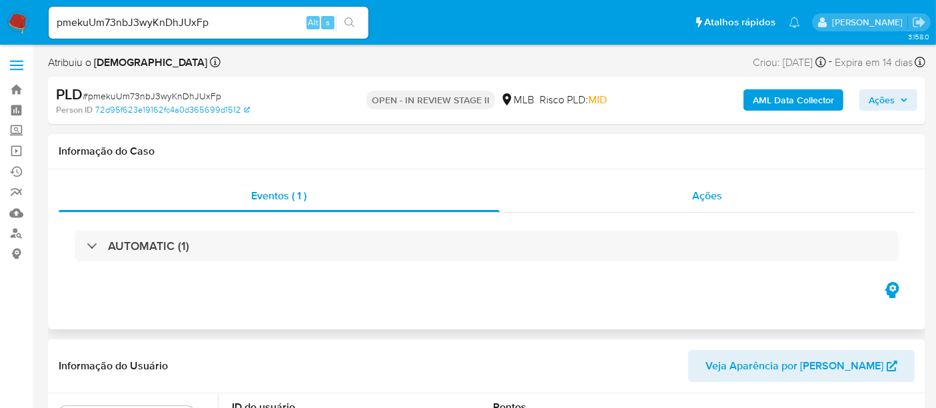
select select "10"
click at [708, 199] on span "Ações" at bounding box center [707, 195] width 30 height 15
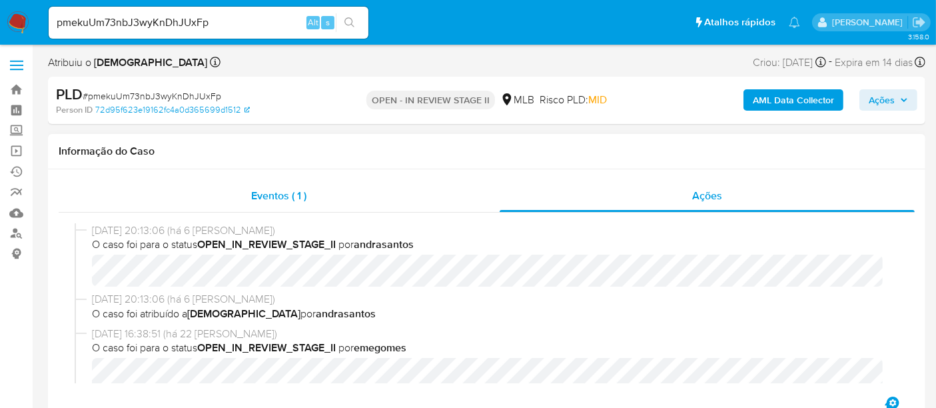
click at [268, 197] on span "Eventos ( 1 )" at bounding box center [278, 195] width 55 height 15
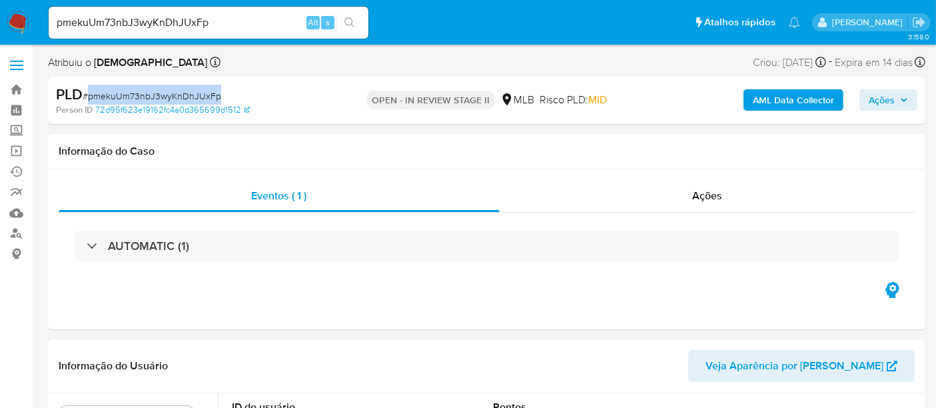
drag, startPoint x: 89, startPoint y: 94, endPoint x: 215, endPoint y: 97, distance: 126.0
click at [215, 97] on span "# pmekuUm73nbJ3wyKnDhJUxFp" at bounding box center [152, 95] width 139 height 13
copy span "pmekuUm73nbJ3wyKnDhJUxFp"
click at [17, 24] on img at bounding box center [18, 22] width 23 height 23
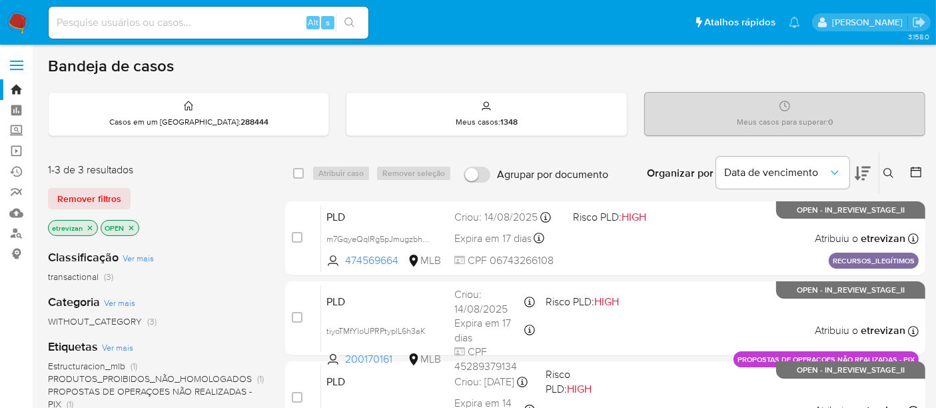
click at [89, 224] on icon "close-filter" at bounding box center [90, 228] width 8 height 8
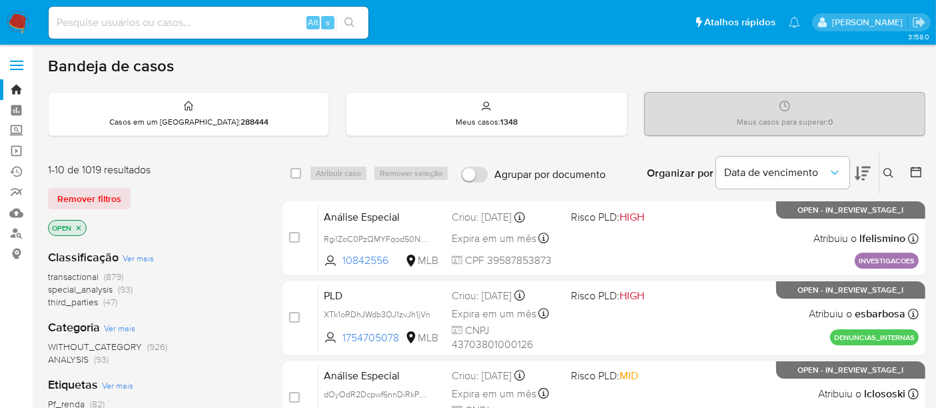
click at [883, 169] on button at bounding box center [890, 173] width 22 height 16
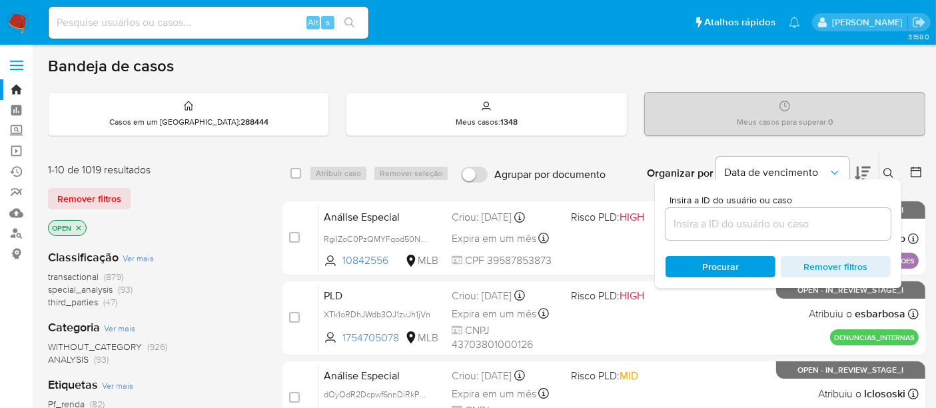
click at [688, 233] on div at bounding box center [778, 224] width 225 height 32
click at [698, 225] on input at bounding box center [778, 223] width 225 height 17
paste input "pmekuUm73nbJ3wyKnDhJUxFp"
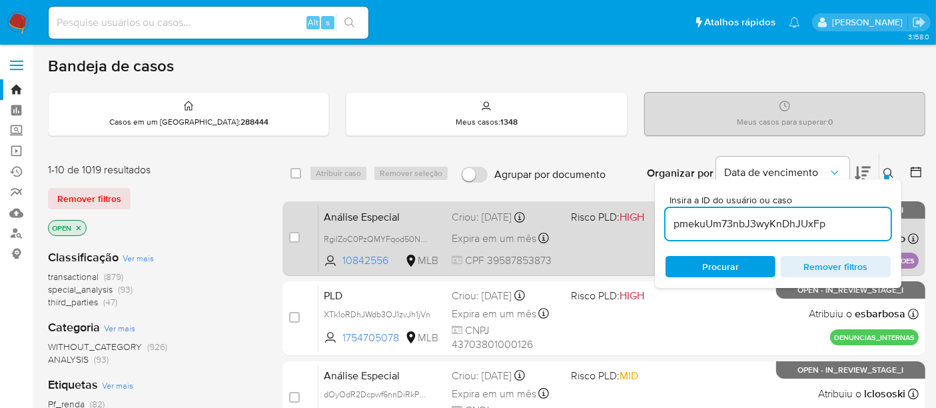
type input "pmekuUm73nbJ3wyKnDhJUxFp"
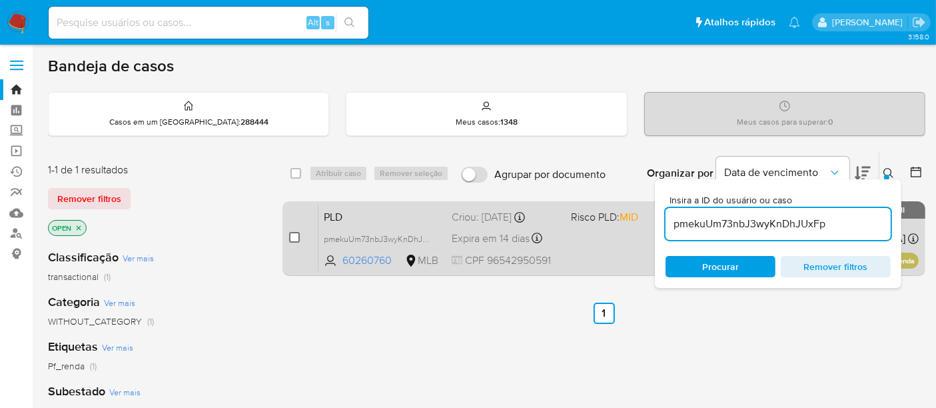
click at [298, 237] on input "checkbox" at bounding box center [294, 237] width 11 height 11
checkbox input "true"
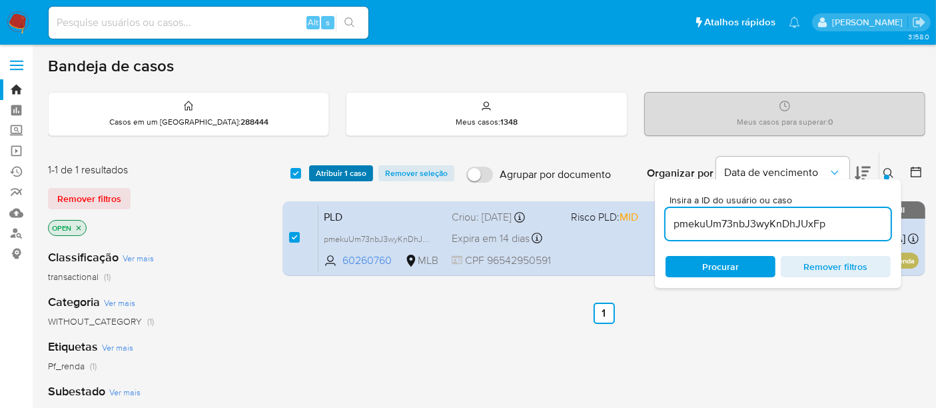
click at [334, 175] on span "Atribuir 1 caso" at bounding box center [341, 173] width 51 height 13
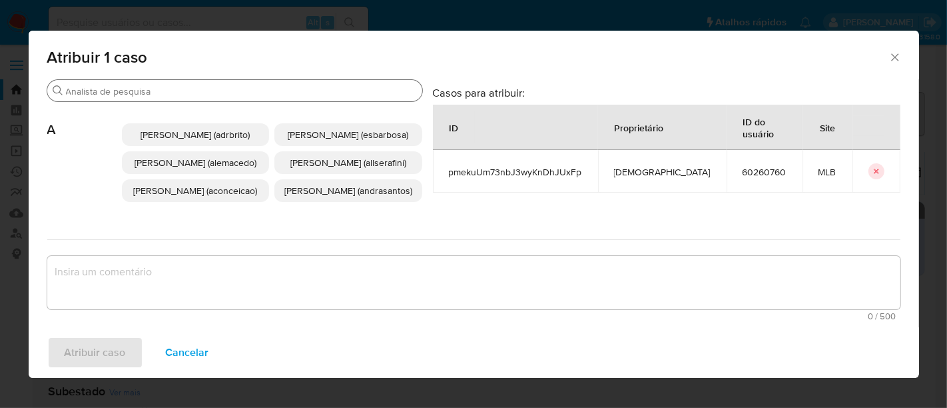
click at [269, 95] on input "Procurar" at bounding box center [241, 91] width 351 height 12
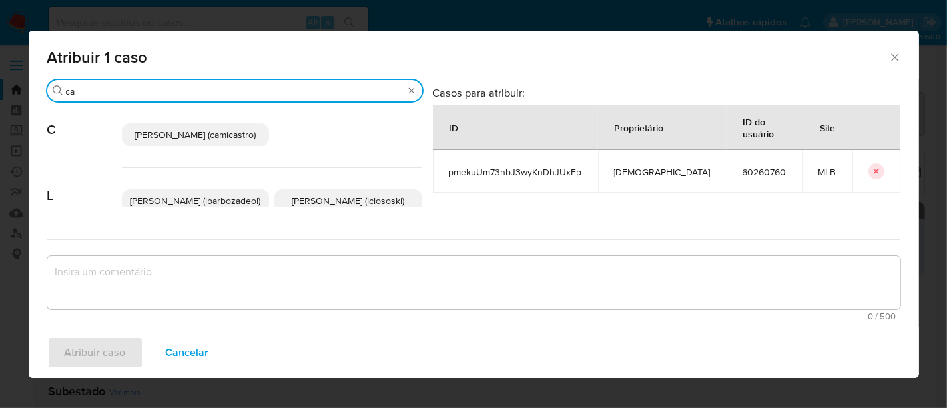
type input "c"
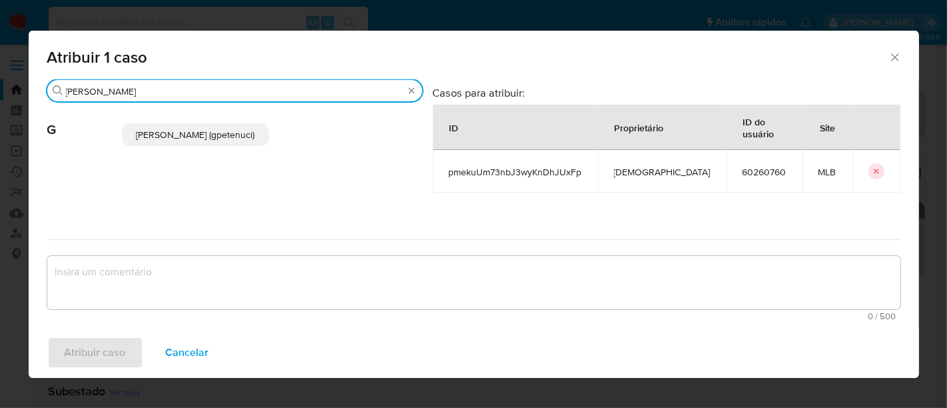
type input "[PERSON_NAME]"
click at [219, 139] on span "[PERSON_NAME] (gpetenuci)" at bounding box center [195, 134] width 119 height 13
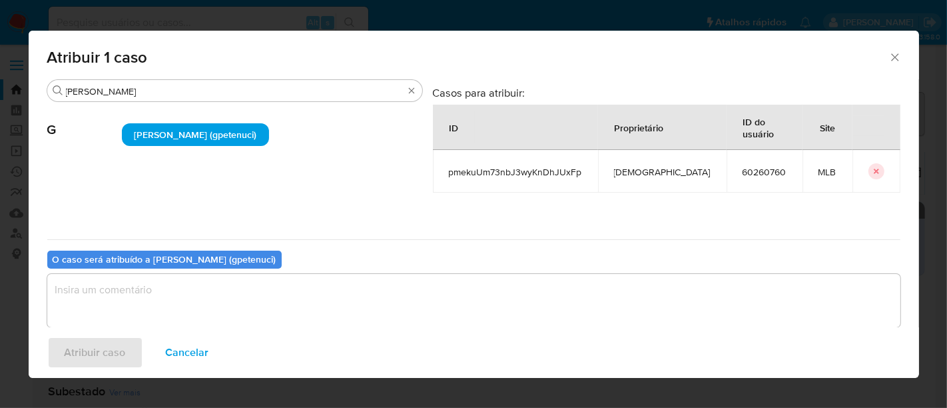
click at [107, 297] on textarea "assign-modal" at bounding box center [474, 300] width 854 height 53
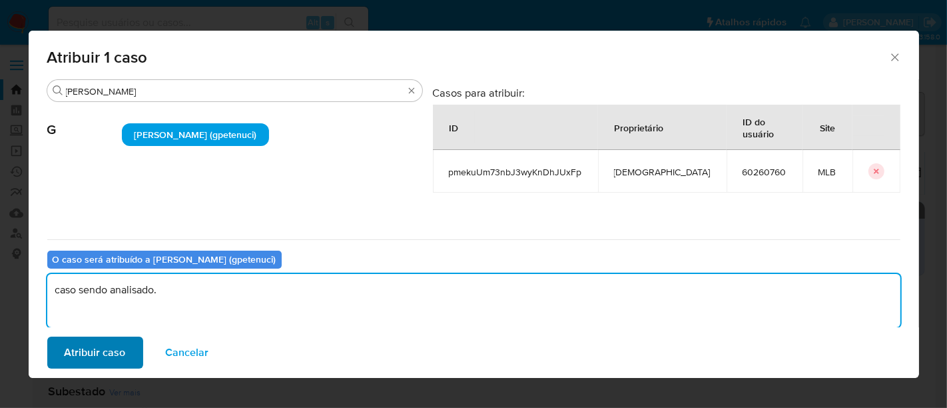
type textarea "caso sendo analisado."
click at [95, 362] on span "Atribuir caso" at bounding box center [95, 352] width 61 height 29
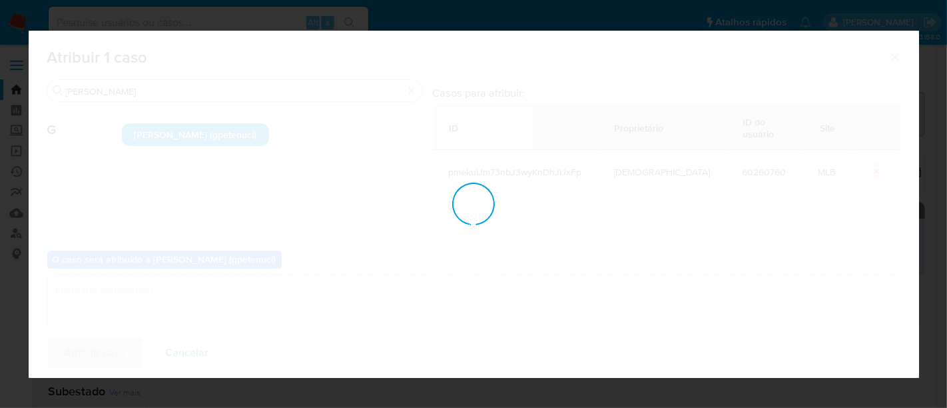
checkbox input "false"
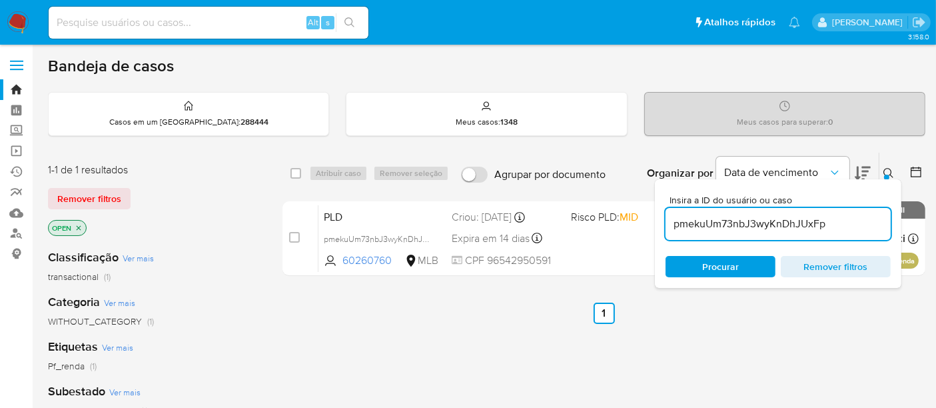
click at [145, 27] on input at bounding box center [209, 22] width 320 height 17
paste input "GNhTJUmWlqgFYENhJ7QYx3EK"
type input "GNhTJUmWlqgFYENhJ7QYx3EK"
click at [342, 23] on button "search-icon" at bounding box center [349, 22] width 27 height 19
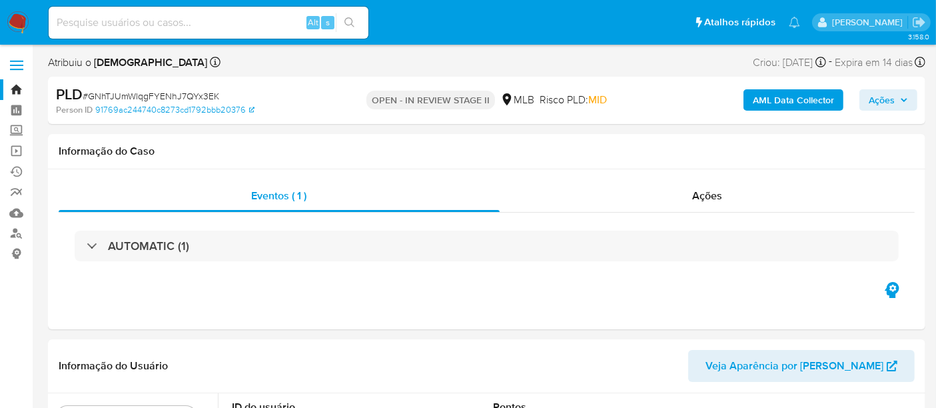
select select "10"
click at [15, 20] on img at bounding box center [18, 22] width 23 height 23
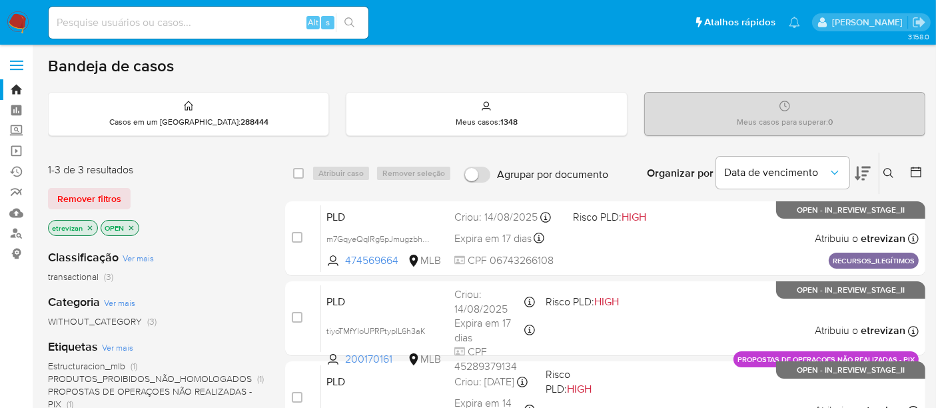
click at [90, 224] on icon "close-filter" at bounding box center [90, 228] width 8 height 8
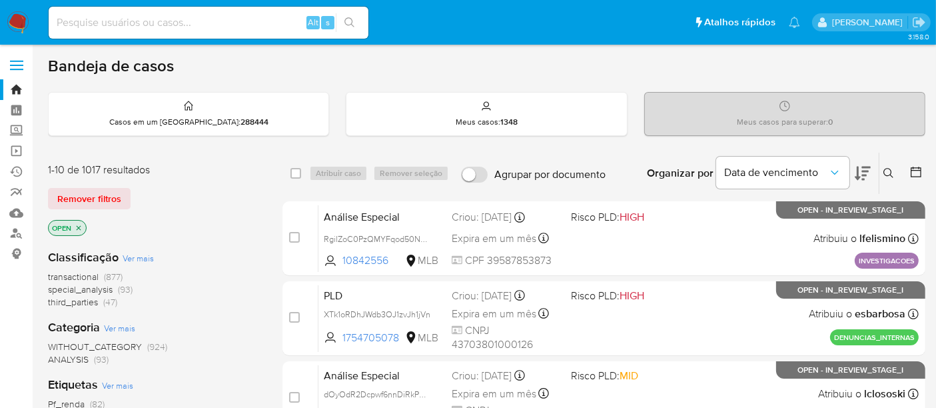
click at [889, 168] on icon at bounding box center [888, 173] width 10 height 10
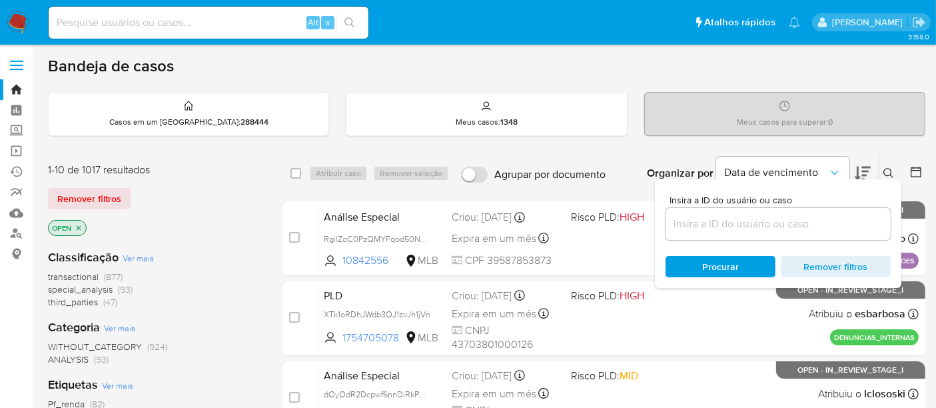
click at [708, 225] on input at bounding box center [778, 223] width 225 height 17
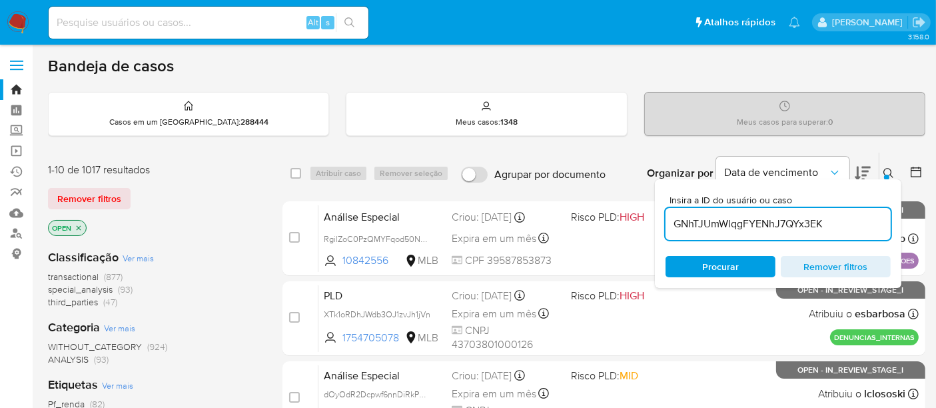
type input "GNhTJUmWlqgFYENhJ7QYx3EK"
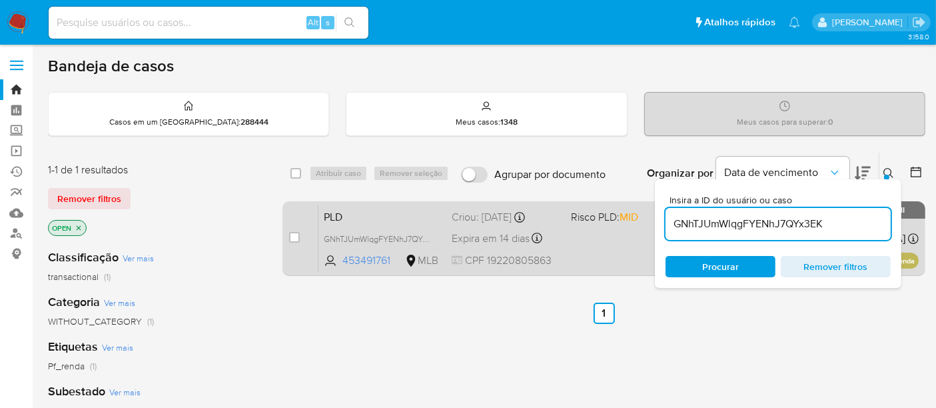
drag, startPoint x: 292, startPoint y: 235, endPoint x: 350, endPoint y: 207, distance: 64.4
click at [294, 235] on input "checkbox" at bounding box center [294, 237] width 11 height 11
checkbox input "true"
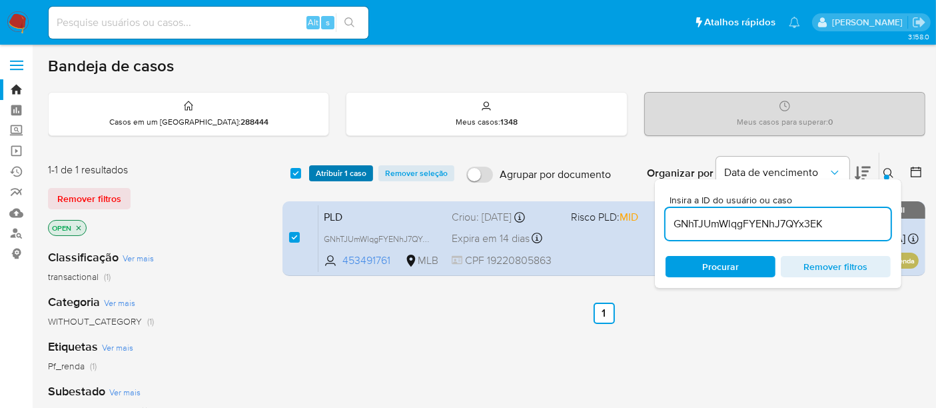
click at [341, 176] on span "Atribuir 1 caso" at bounding box center [341, 173] width 51 height 13
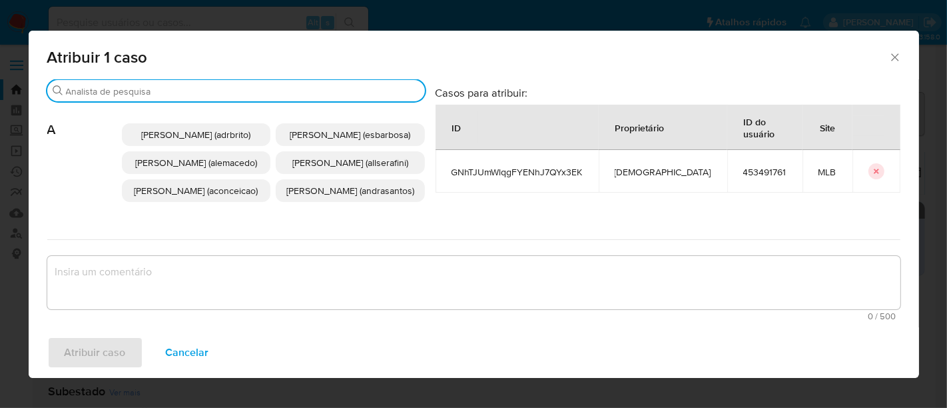
click at [187, 86] on input "Procurar" at bounding box center [243, 91] width 354 height 12
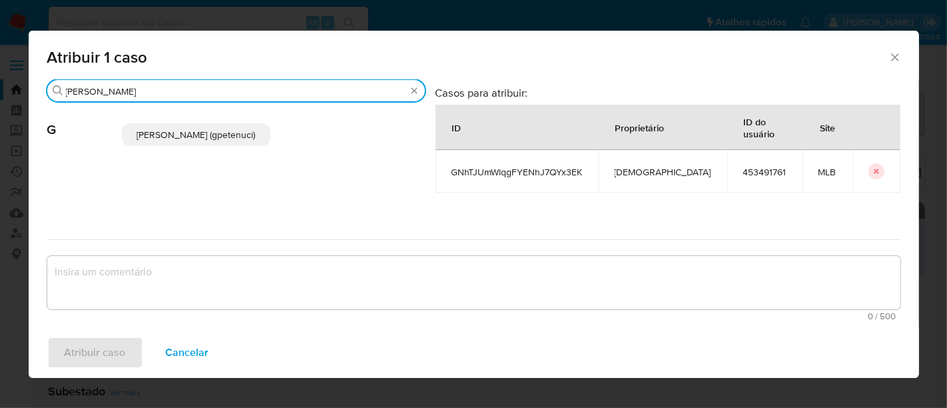
type input "[PERSON_NAME]"
click at [173, 132] on span "[PERSON_NAME] (gpetenuci)" at bounding box center [196, 134] width 119 height 13
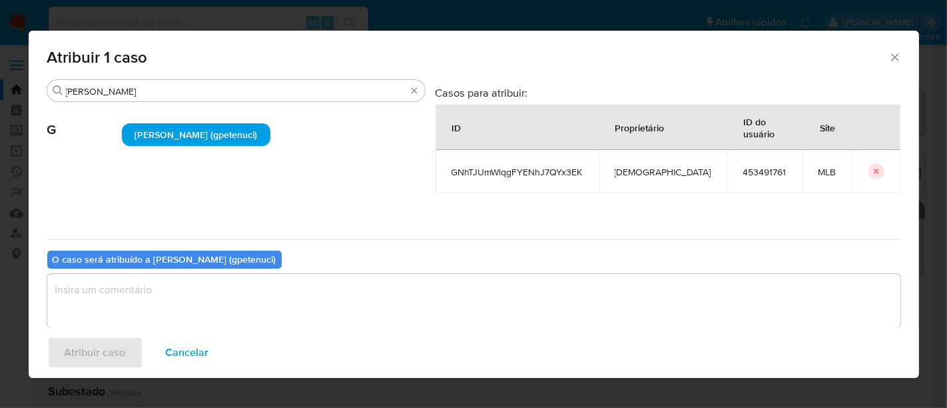
click at [87, 298] on textarea "assign-modal" at bounding box center [474, 300] width 854 height 53
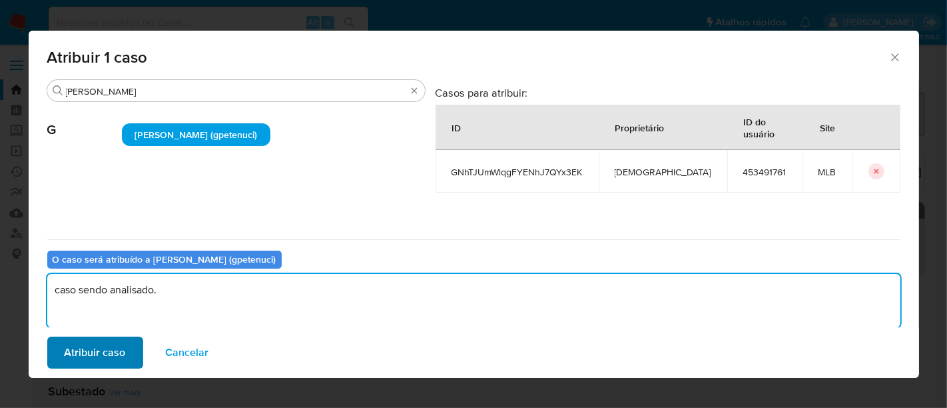
type textarea "caso sendo analisado."
click at [96, 356] on span "Atribuir caso" at bounding box center [95, 352] width 61 height 29
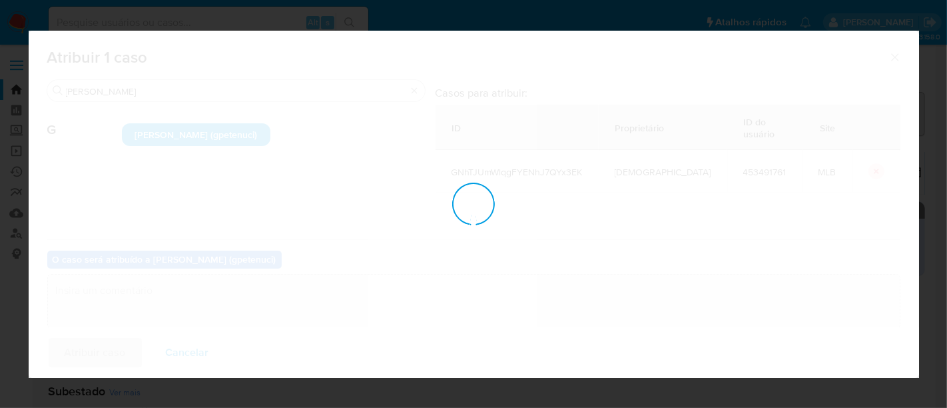
checkbox input "false"
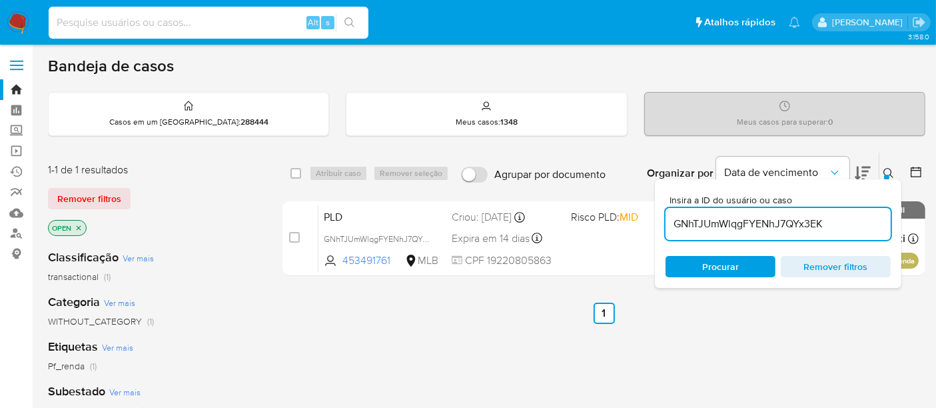
click at [100, 24] on input at bounding box center [209, 22] width 320 height 17
paste input "vrLUadMVB0TvA1bnwkLERtW6"
type input "vrLUadMVB0TvA1bnwkLERtW6"
click at [349, 18] on icon "search-icon" at bounding box center [349, 22] width 11 height 11
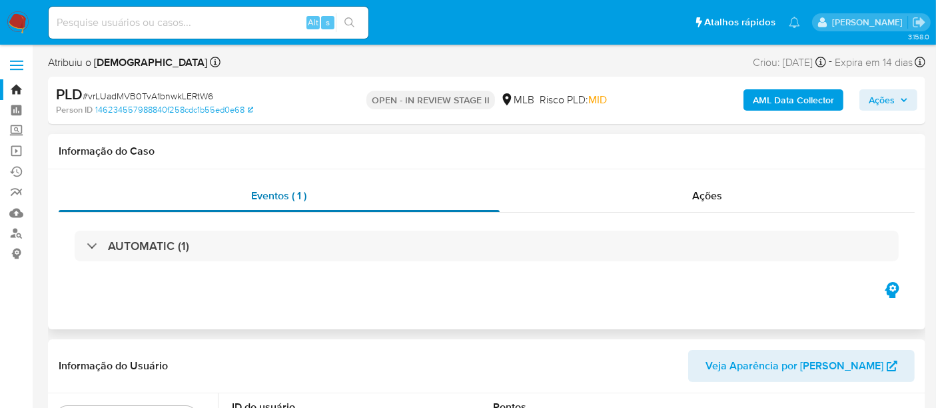
select select "10"
click at [17, 18] on img at bounding box center [18, 22] width 23 height 23
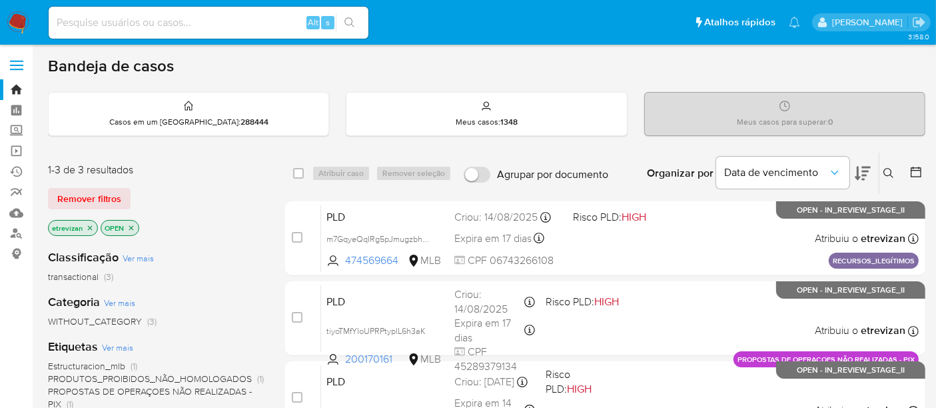
click at [89, 227] on icon "close-filter" at bounding box center [90, 228] width 8 height 8
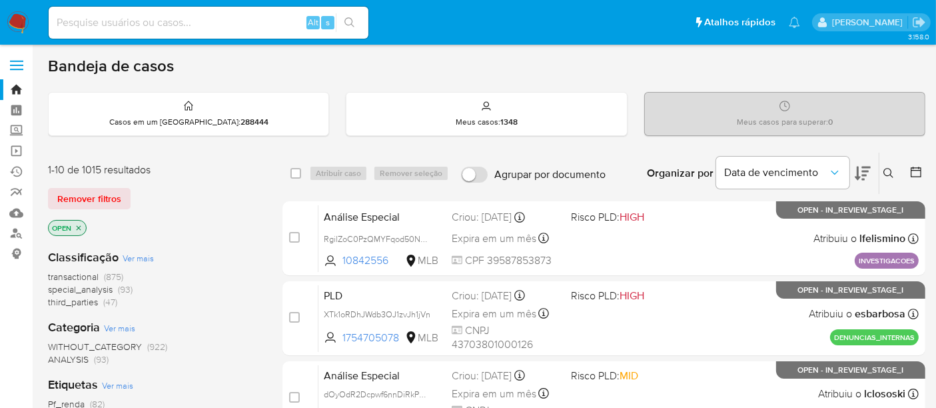
click at [891, 168] on icon at bounding box center [888, 173] width 11 height 11
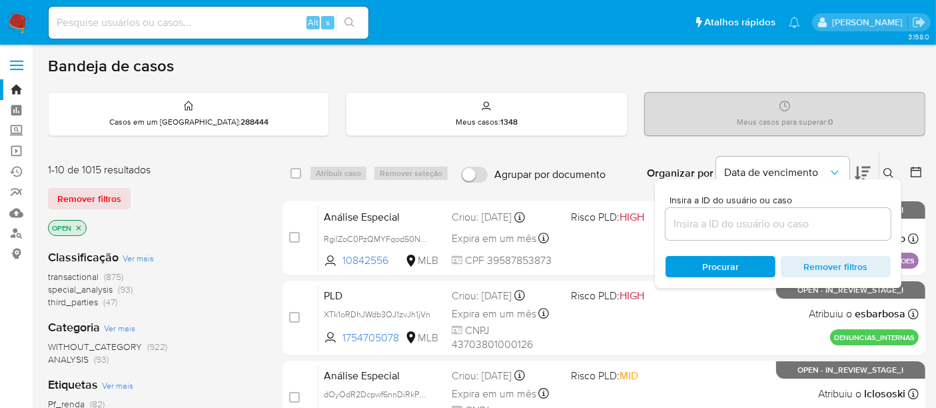
click at [678, 220] on input at bounding box center [778, 223] width 225 height 17
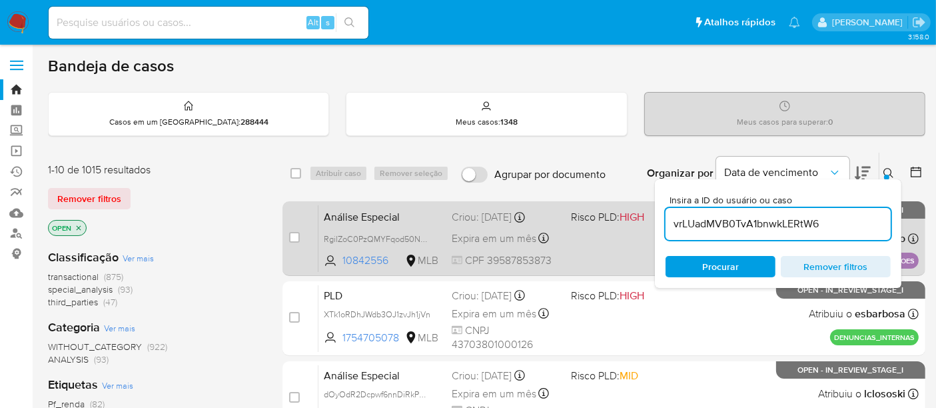
type input "vrLUadMVB0TvA1bnwkLERtW6"
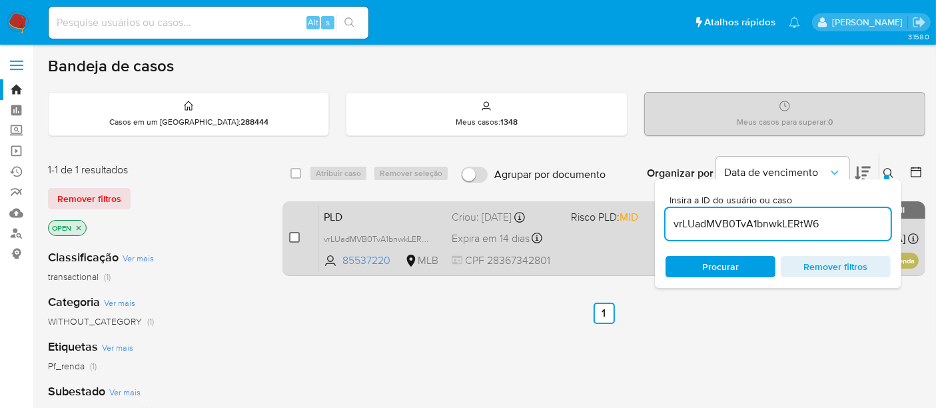
drag, startPoint x: 292, startPoint y: 233, endPoint x: 335, endPoint y: 207, distance: 50.5
click at [293, 233] on input "checkbox" at bounding box center [294, 237] width 11 height 11
checkbox input "true"
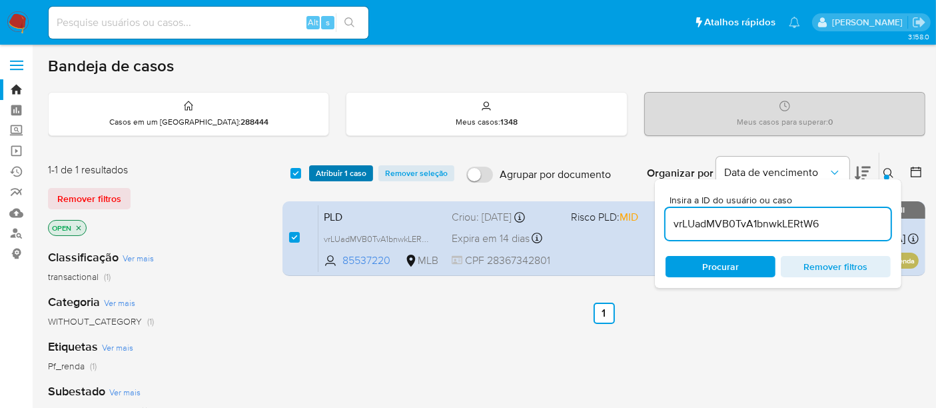
click at [344, 170] on span "Atribuir 1 caso" at bounding box center [341, 173] width 51 height 13
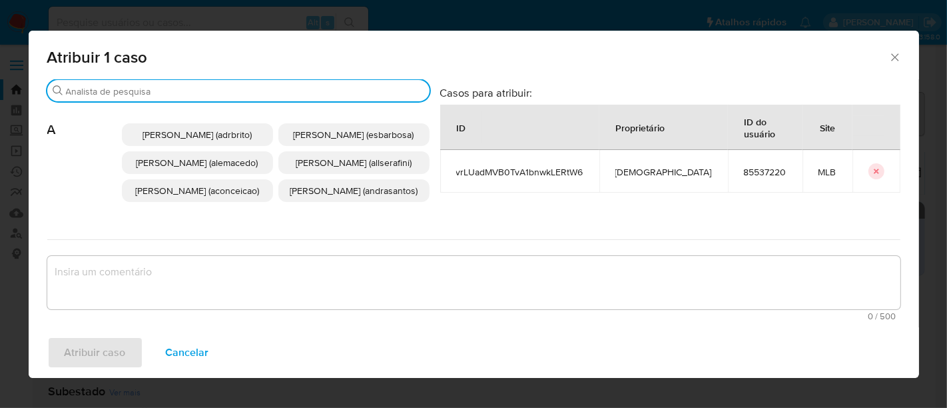
click at [217, 90] on input "Procurar" at bounding box center [245, 91] width 358 height 12
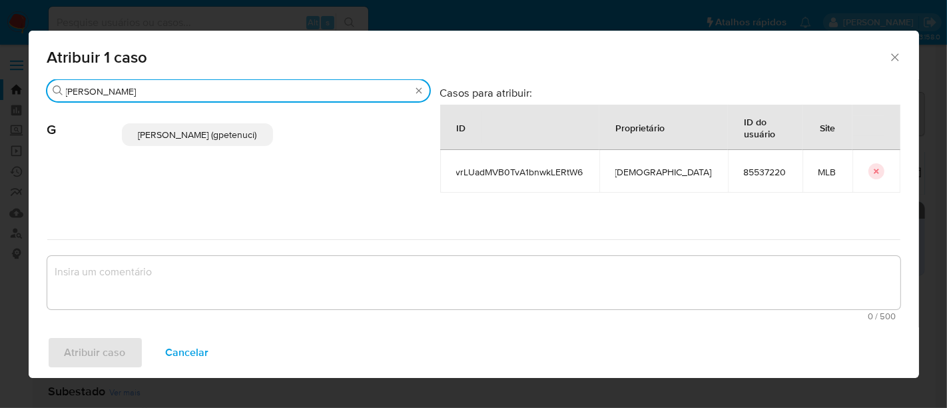
type input "giovanna"
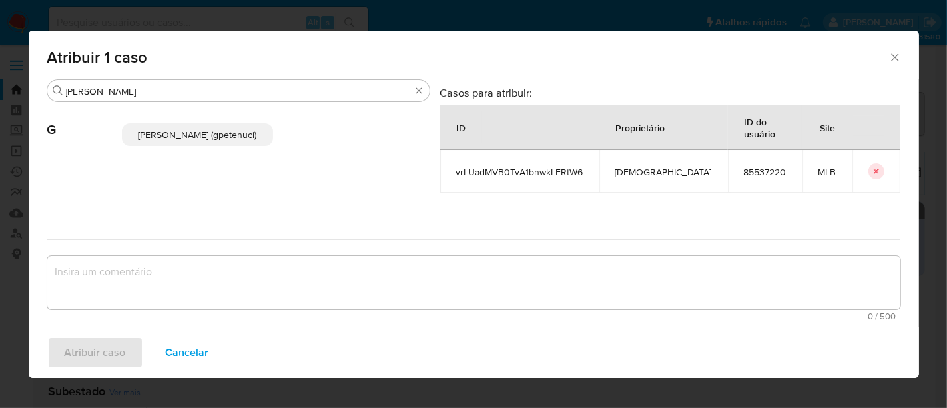
click at [210, 138] on span "Giovanna Petenuci Freitas (gpetenuci)" at bounding box center [197, 134] width 119 height 13
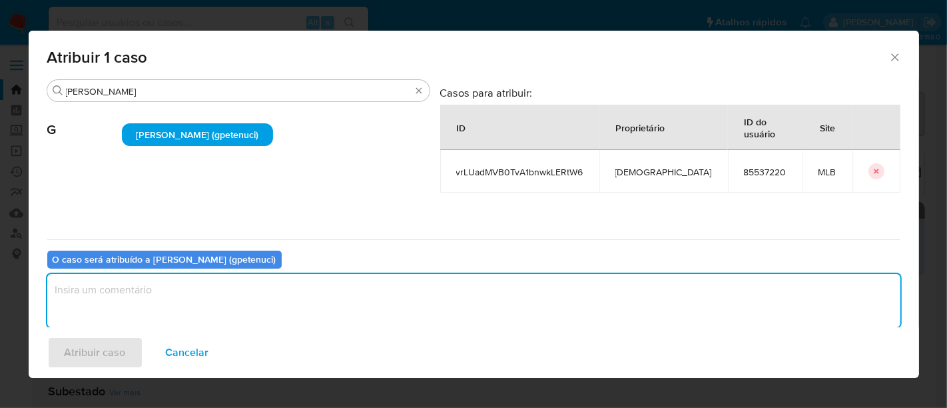
click at [122, 300] on textarea "assign-modal" at bounding box center [474, 300] width 854 height 53
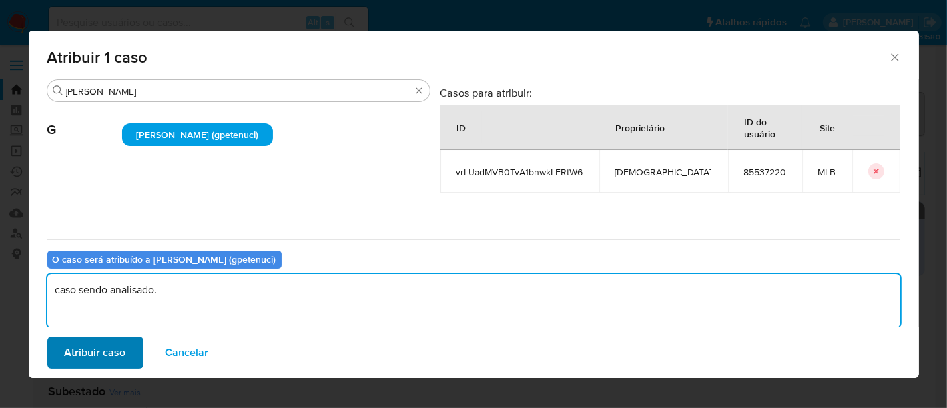
type textarea "caso sendo analisado."
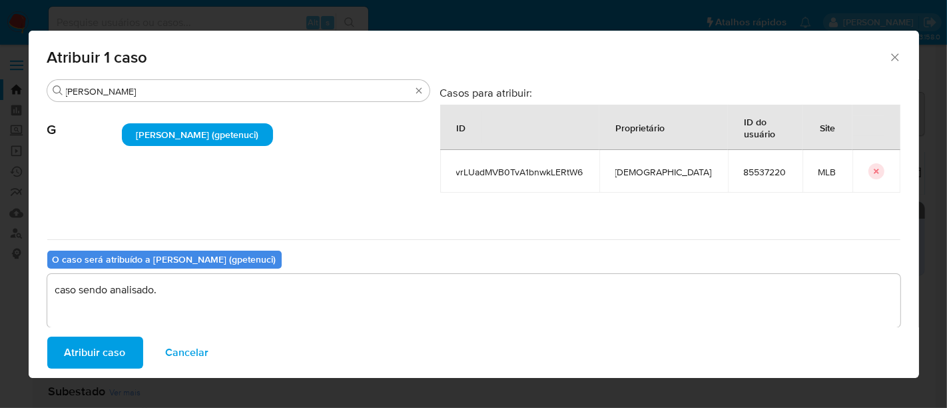
click at [100, 346] on span "Atribuir caso" at bounding box center [95, 352] width 61 height 29
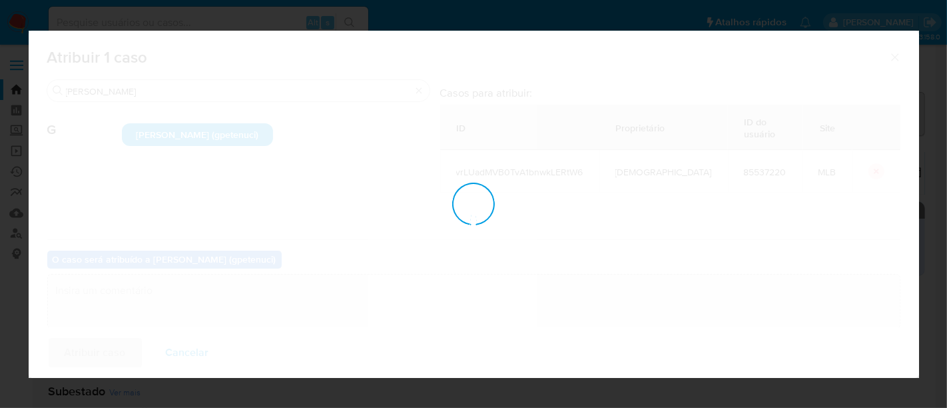
checkbox input "false"
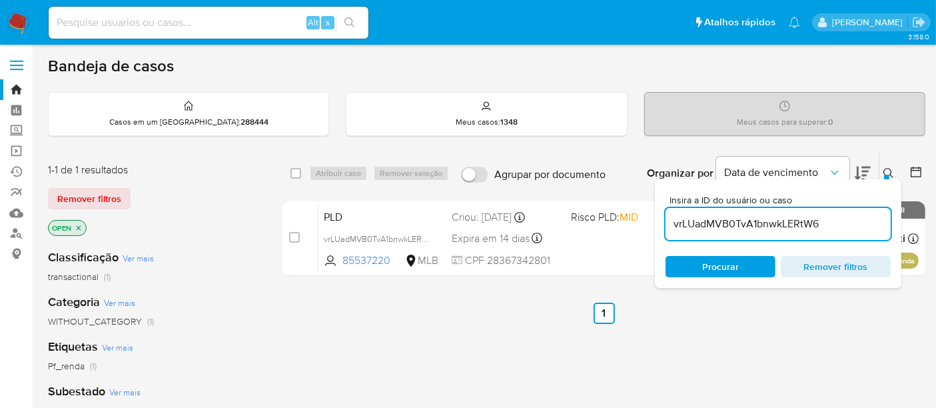
click at [100, 19] on input at bounding box center [209, 22] width 320 height 17
paste input "TPAvoHxkSeKFy479BNGQsTtl"
type input "TPAvoHxkSeKFy479BNGQsTtl"
click at [352, 13] on button "search-icon" at bounding box center [349, 22] width 27 height 19
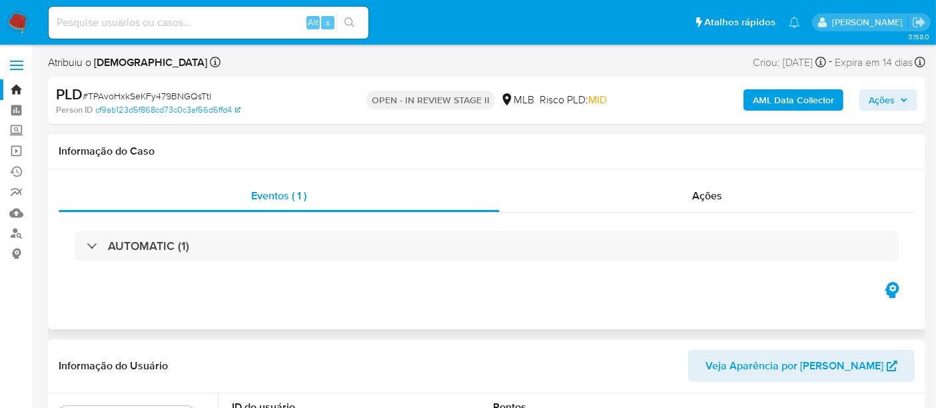
select select "10"
click at [17, 19] on img at bounding box center [18, 22] width 23 height 23
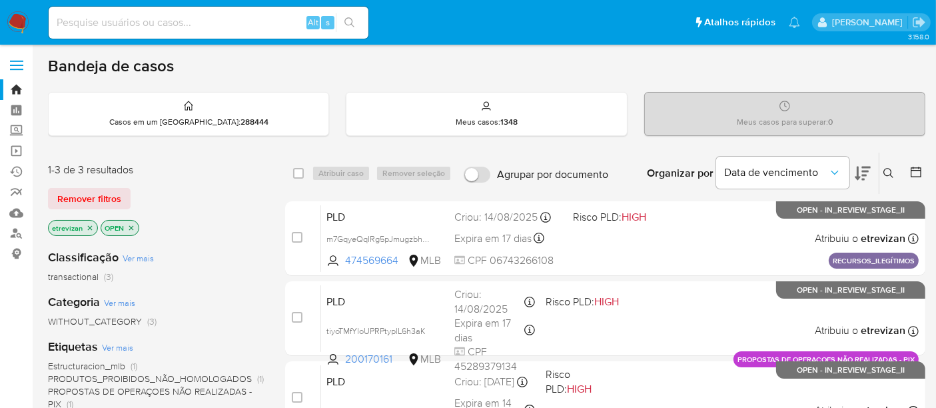
click at [89, 224] on icon "close-filter" at bounding box center [90, 228] width 8 height 8
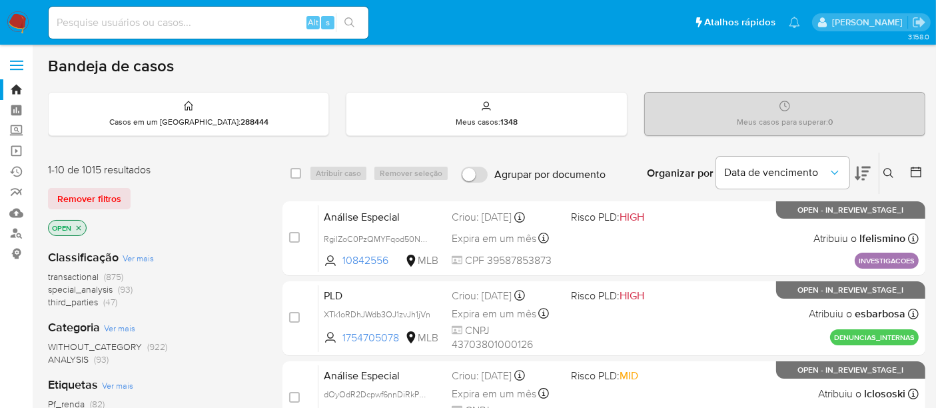
click at [889, 166] on button at bounding box center [890, 173] width 22 height 16
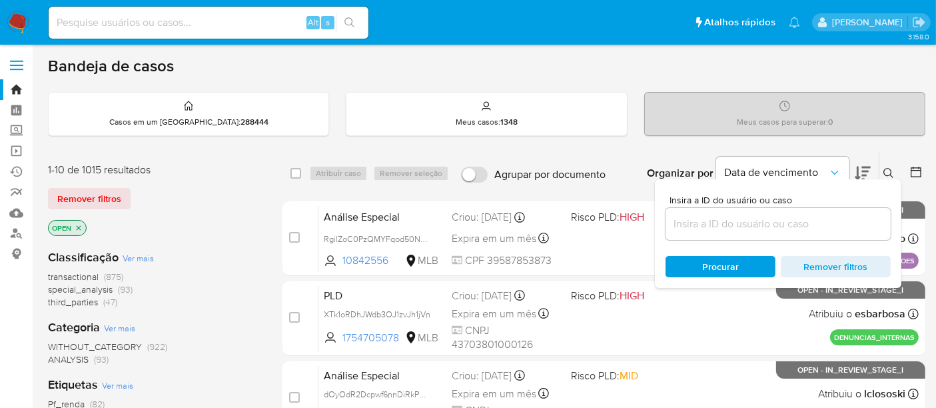
click at [686, 213] on div at bounding box center [778, 224] width 225 height 32
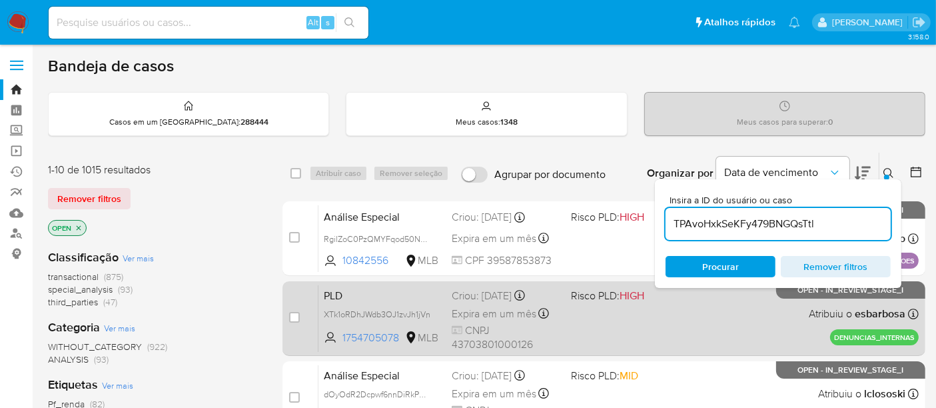
type input "TPAvoHxkSeKFy479BNGQsTtl"
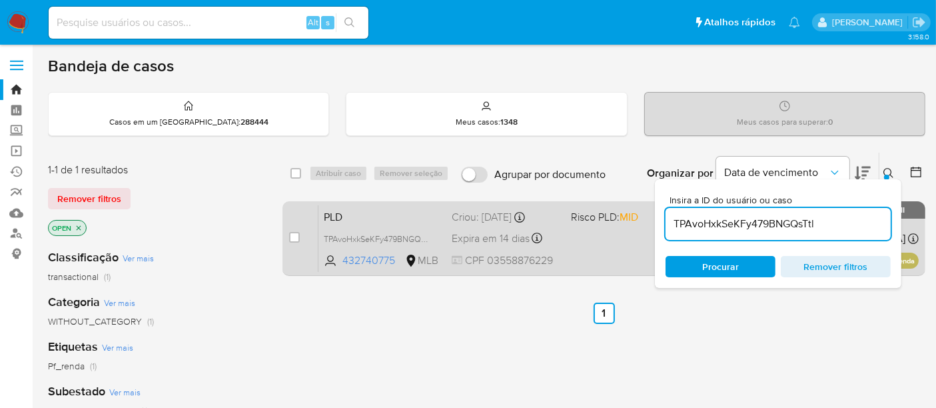
drag, startPoint x: 294, startPoint y: 229, endPoint x: 317, endPoint y: 211, distance: 28.5
click at [294, 227] on div "case-item-checkbox Incapaz de atribuir o caso" at bounding box center [303, 238] width 29 height 67
click at [294, 232] on input "checkbox" at bounding box center [294, 237] width 11 height 11
checkbox input "true"
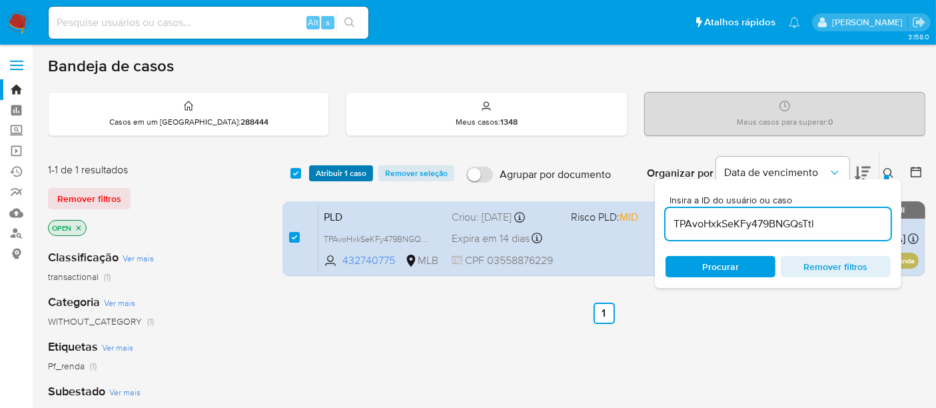
click at [339, 172] on span "Atribuir 1 caso" at bounding box center [341, 173] width 51 height 13
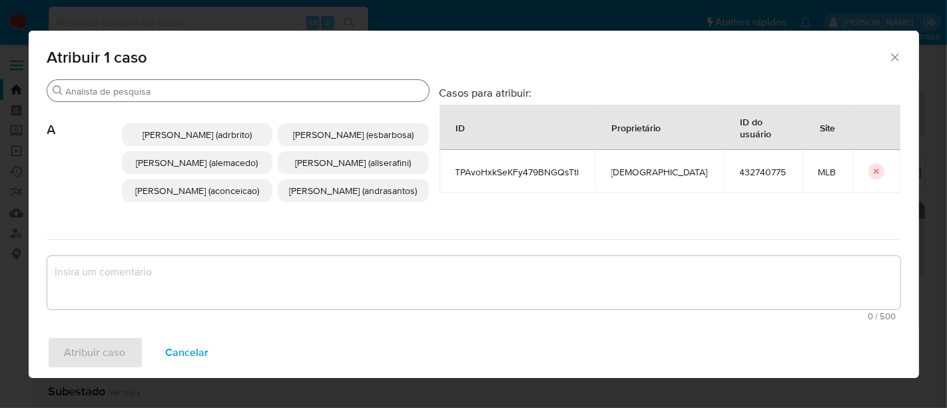
click at [187, 83] on div "Procurar" at bounding box center [238, 90] width 382 height 21
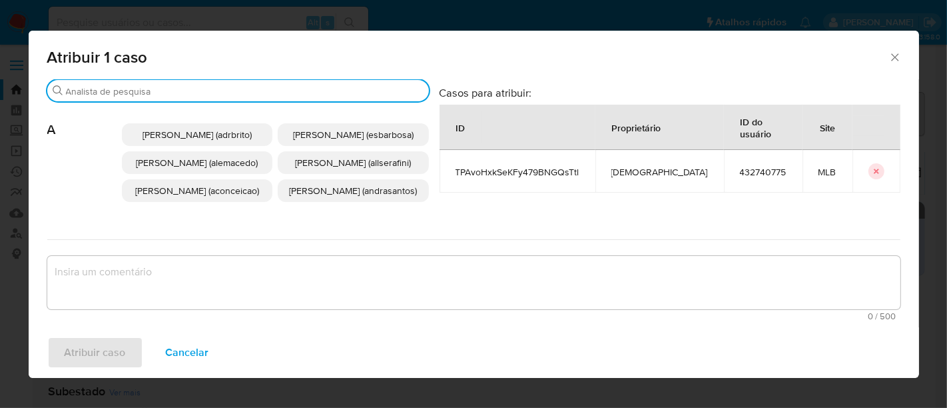
click at [185, 90] on input "Procurar" at bounding box center [245, 91] width 358 height 12
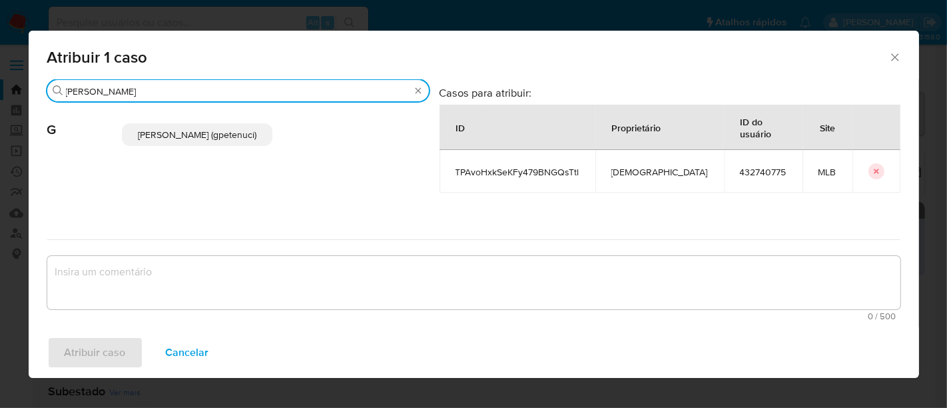
type input "giovanna"
click at [176, 134] on span "Giovanna Petenuci Freitas (gpetenuci)" at bounding box center [197, 134] width 119 height 13
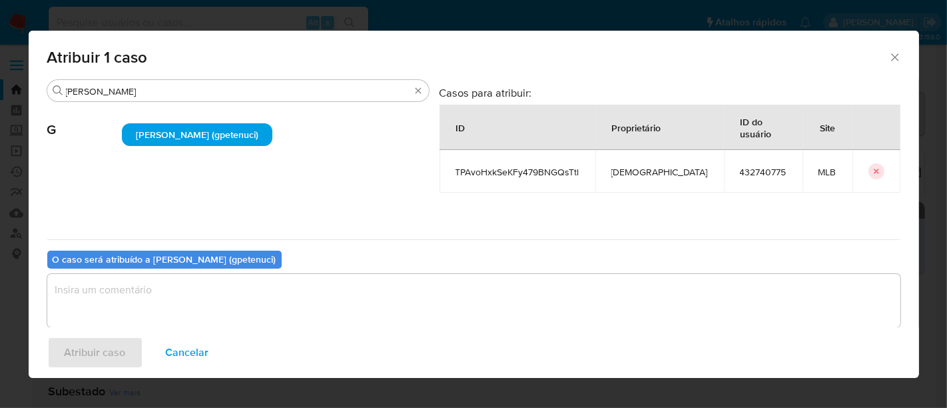
click at [153, 292] on textarea "assign-modal" at bounding box center [474, 300] width 854 height 53
click at [201, 127] on p "Giovanna Petenuci Freitas (gpetenuci)" at bounding box center [197, 134] width 151 height 23
click at [217, 141] on span "Giovanna Petenuci Freitas (gpetenuci)" at bounding box center [197, 134] width 123 height 13
click at [123, 296] on textarea "assign-modal" at bounding box center [474, 300] width 854 height 53
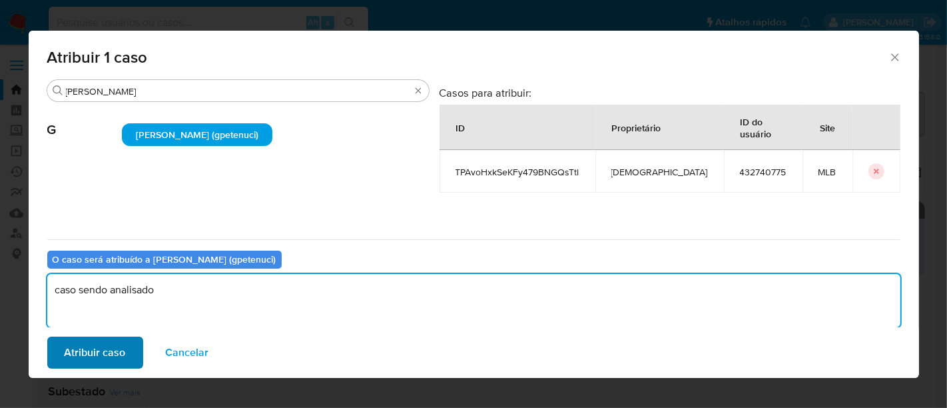
type textarea "caso sendo analisado"
click at [124, 349] on button "Atribuir caso" at bounding box center [95, 352] width 96 height 32
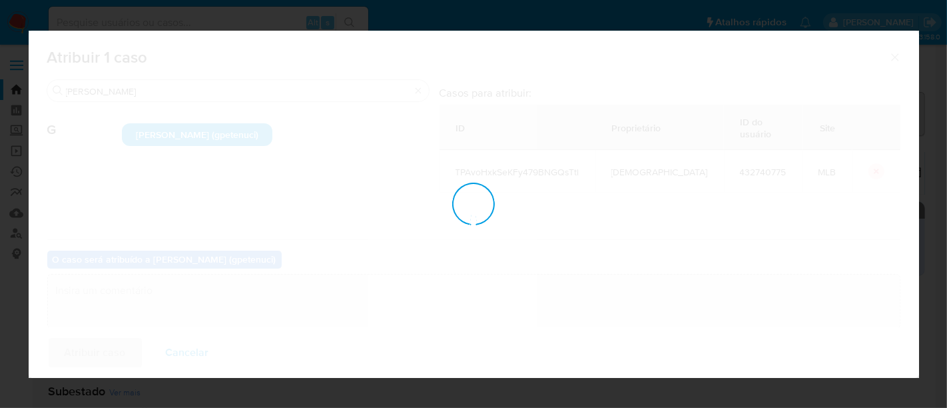
checkbox input "false"
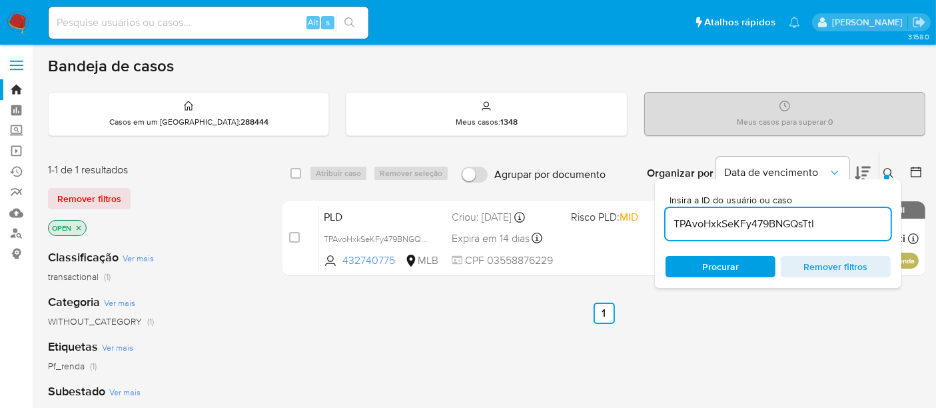
click at [14, 18] on img at bounding box center [18, 22] width 23 height 23
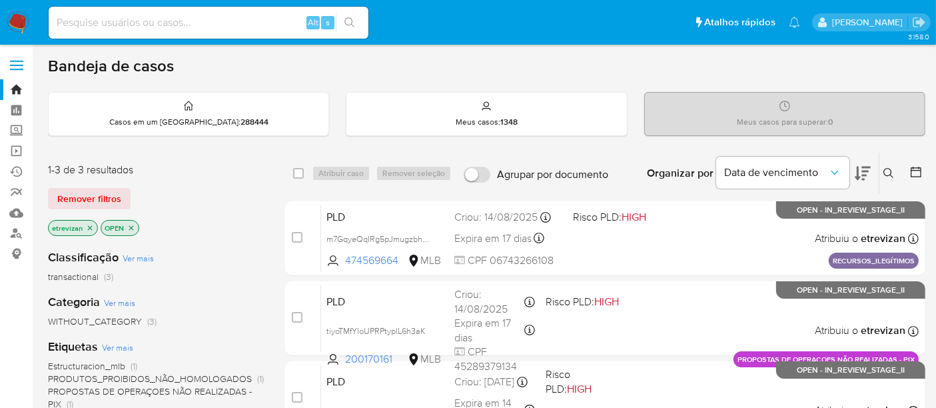
click at [87, 224] on icon "close-filter" at bounding box center [90, 228] width 8 height 8
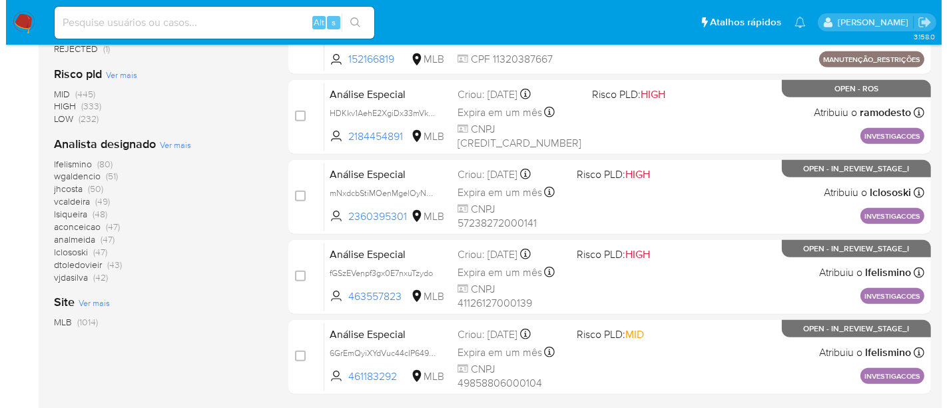
scroll to position [518, 0]
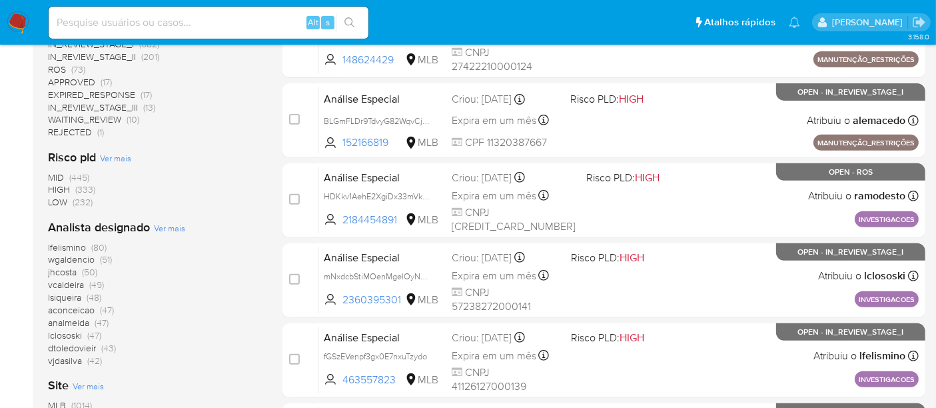
click at [169, 223] on span "Ver mais" at bounding box center [169, 228] width 31 height 12
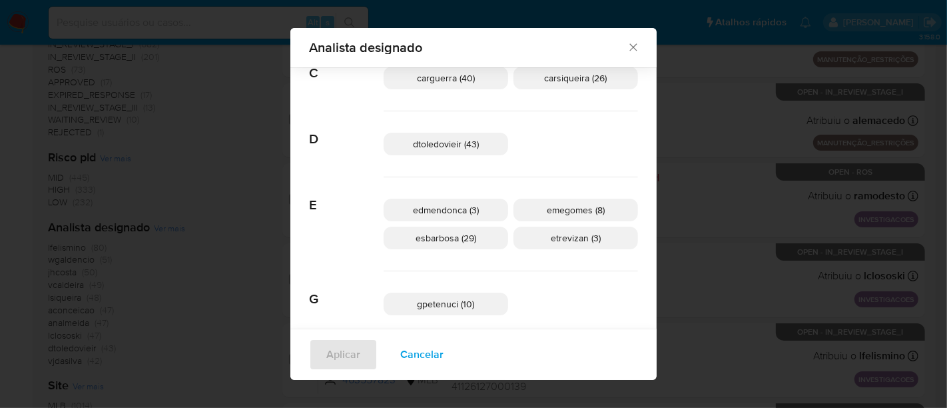
scroll to position [213, 0]
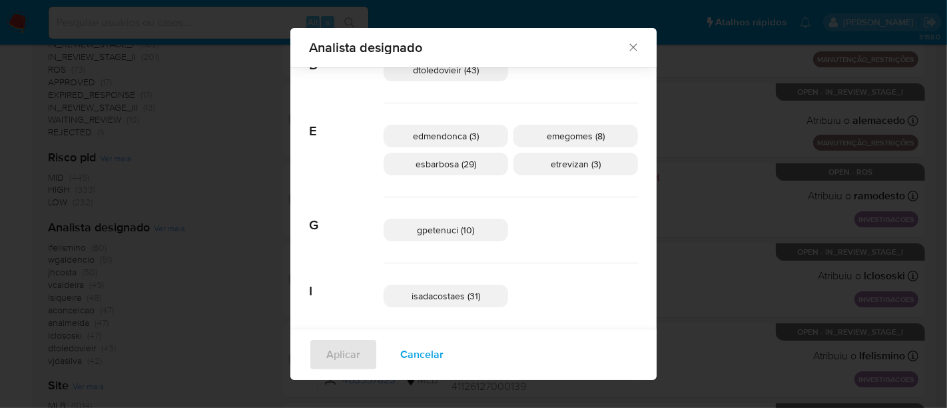
click at [462, 227] on span "gpetenuci (10)" at bounding box center [446, 229] width 57 height 13
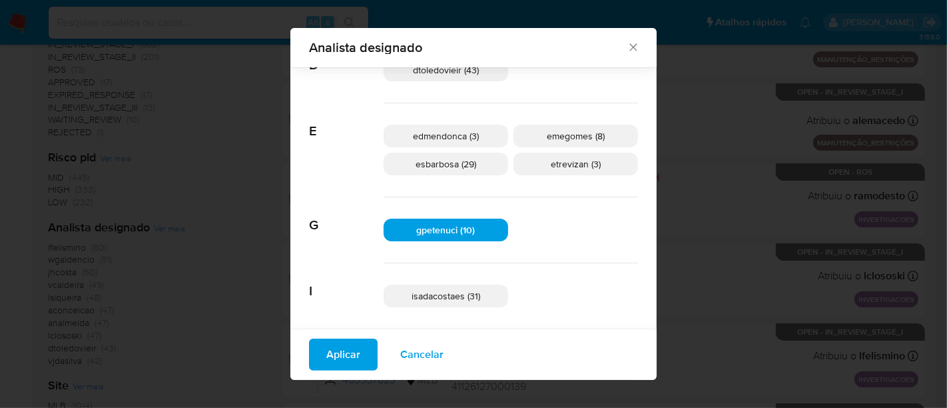
click at [360, 362] on span "Aplicar" at bounding box center [343, 354] width 34 height 29
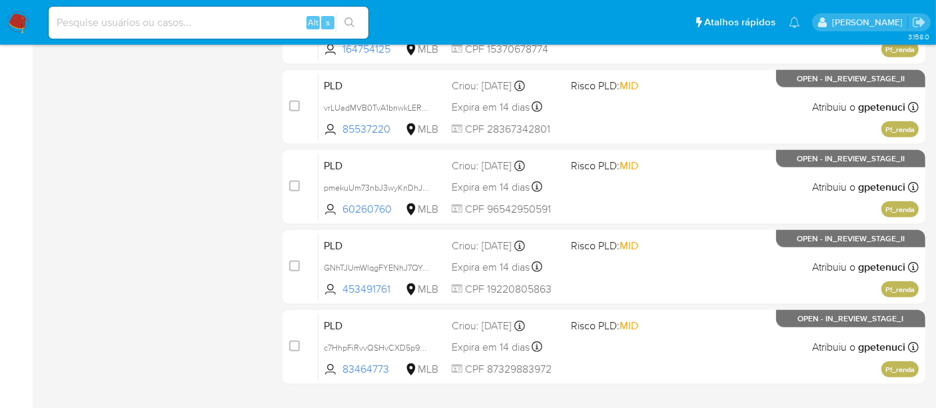
scroll to position [690, 0]
